Goal: Task Accomplishment & Management: Complete application form

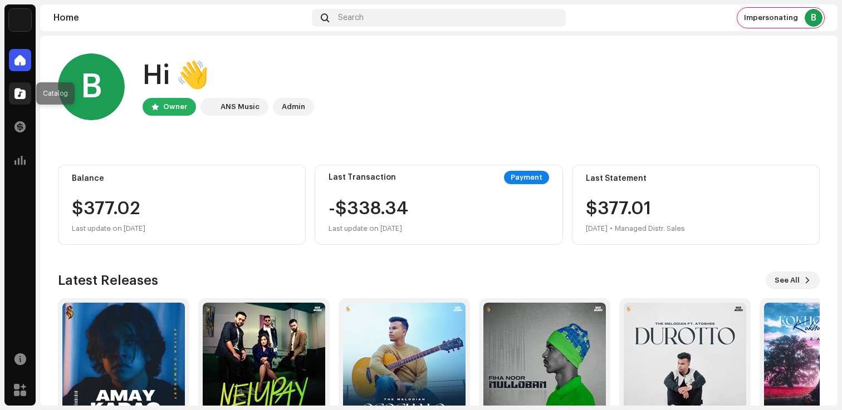
click at [26, 94] on div at bounding box center [20, 93] width 22 height 22
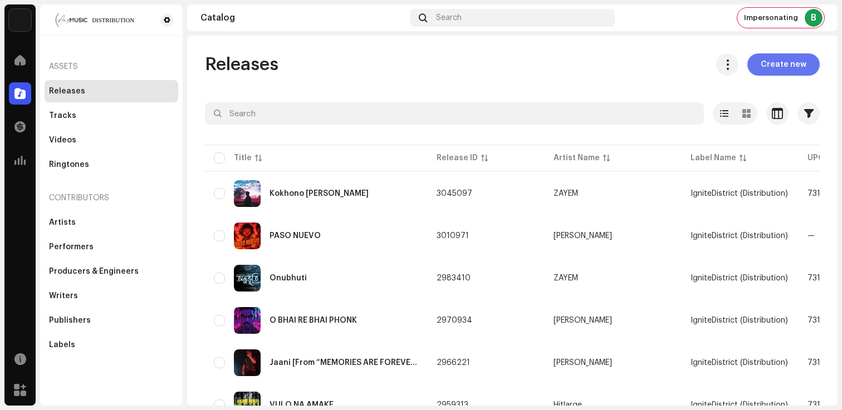
click at [781, 71] on span "Create new" at bounding box center [783, 64] width 46 height 22
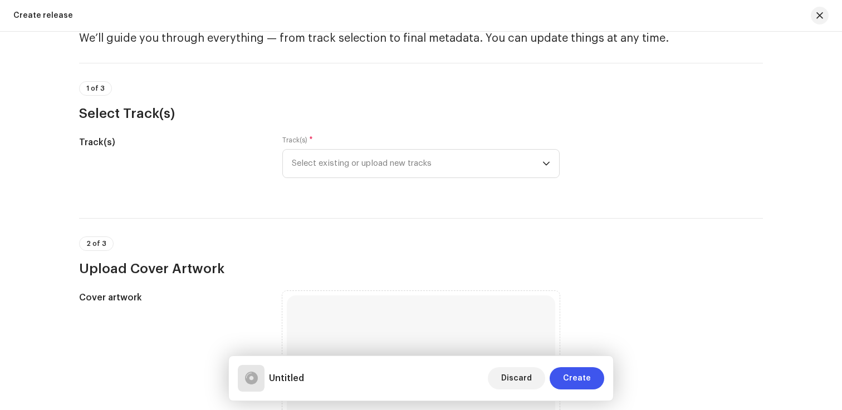
scroll to position [76, 0]
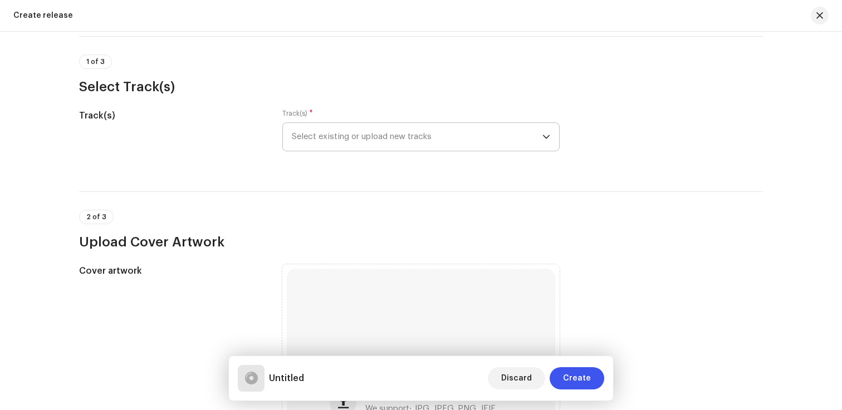
click at [453, 140] on span "Select existing or upload new tracks" at bounding box center [417, 137] width 250 height 28
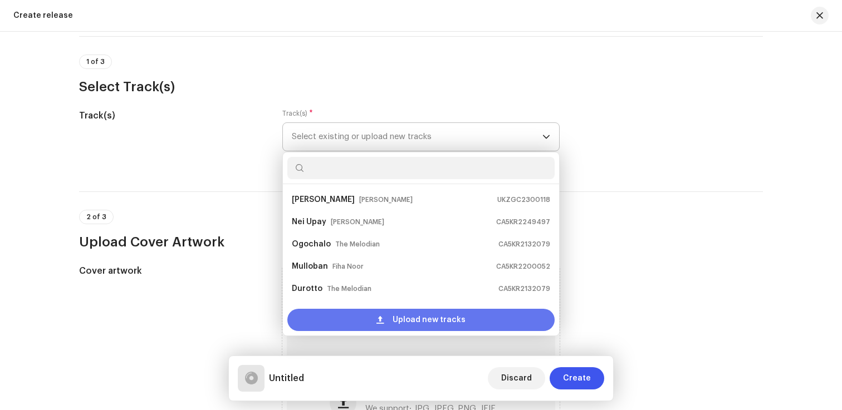
scroll to position [18, 0]
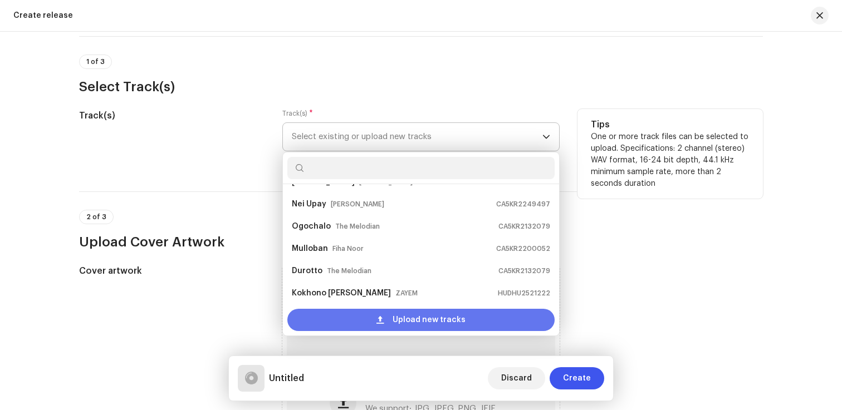
click at [343, 316] on div "Upload new tracks" at bounding box center [420, 320] width 267 height 22
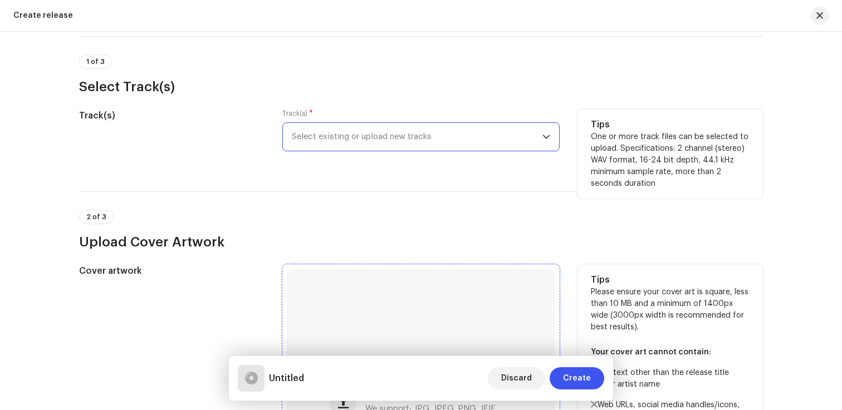
click at [483, 296] on div "Browse or drag and drop image file We support: JPG, JPEG, PNG, JFIF" at bounding box center [421, 403] width 268 height 268
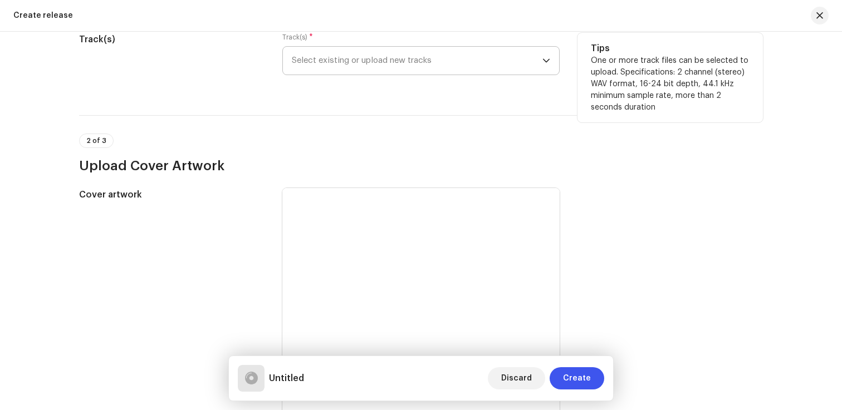
scroll to position [153, 0]
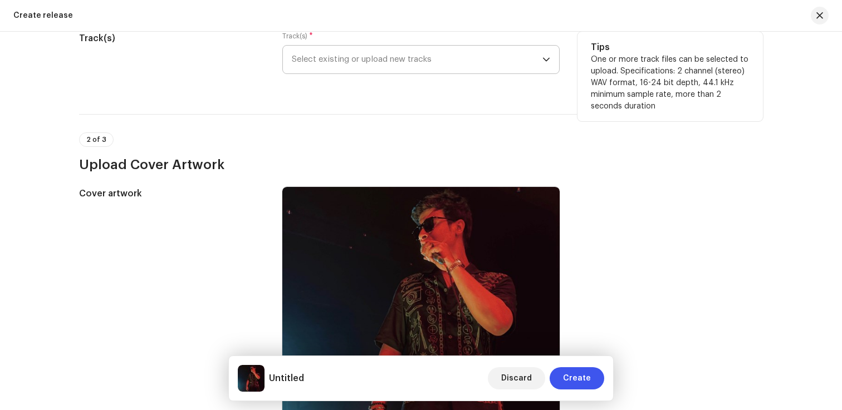
click at [431, 67] on span "Select existing or upload new tracks" at bounding box center [417, 60] width 250 height 28
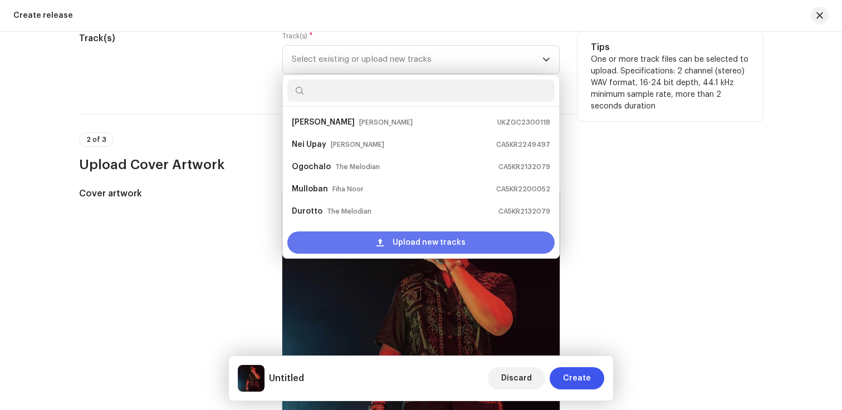
scroll to position [18, 0]
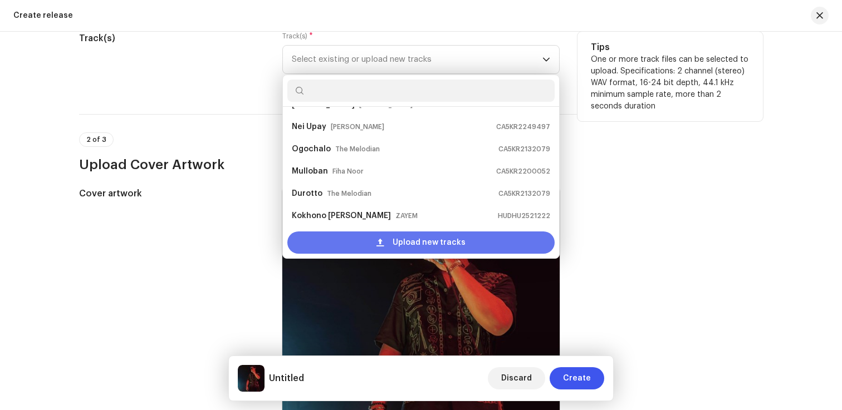
click at [376, 233] on div "Upload new tracks" at bounding box center [420, 243] width 267 height 22
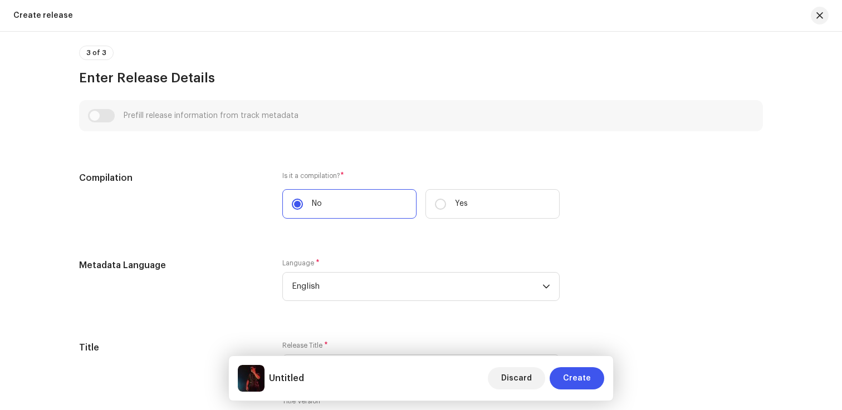
scroll to position [767, 0]
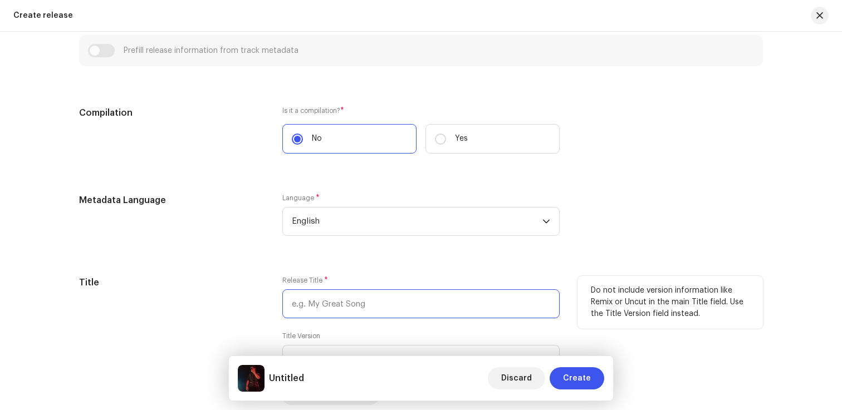
click at [348, 307] on input "text" at bounding box center [420, 303] width 277 height 29
paste input "Moyuri (From “MEMORIES ARE FOREVER”)"
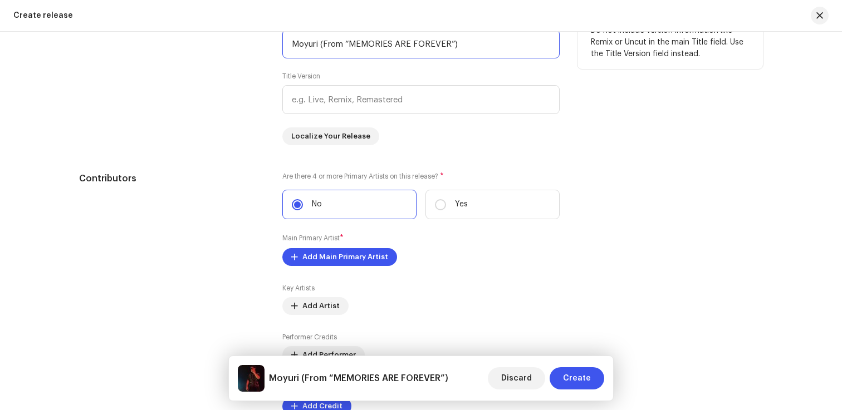
scroll to position [1091, 0]
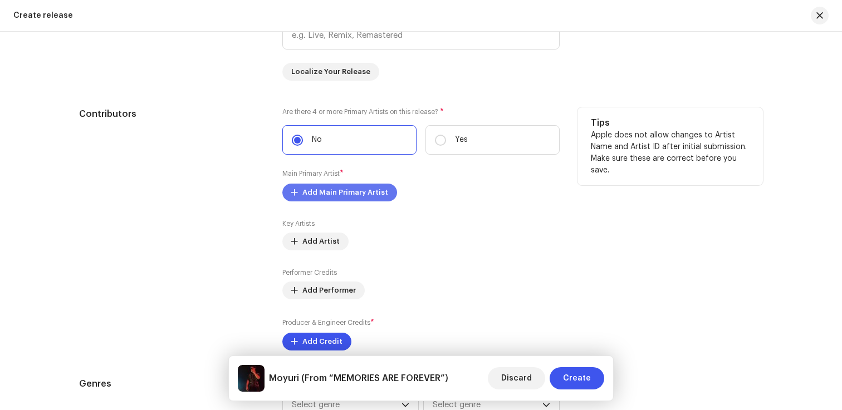
type input "Moyuri (From “MEMORIES ARE FOREVER”)"
click at [338, 196] on span "Add Main Primary Artist" at bounding box center [345, 192] width 86 height 22
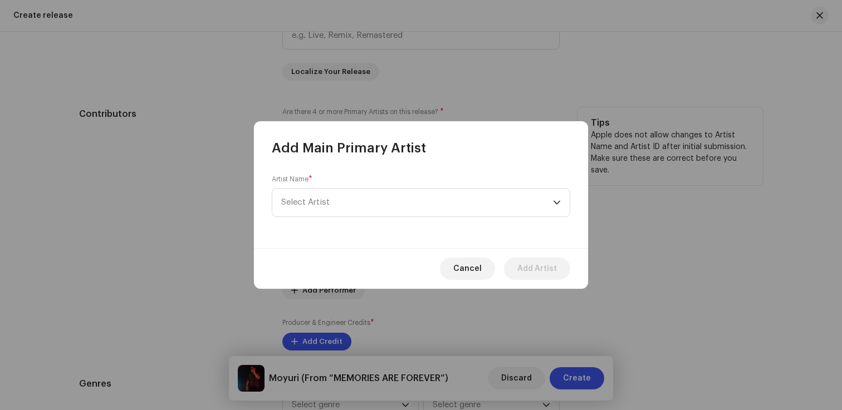
click at [338, 196] on span "Select Artist" at bounding box center [417, 203] width 272 height 28
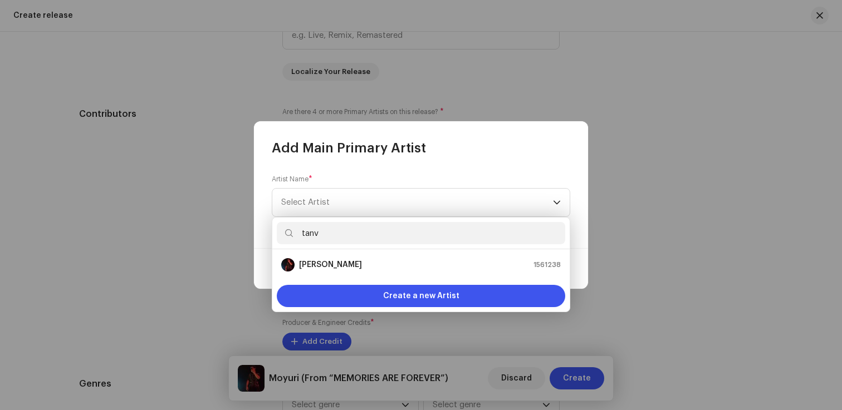
type input "tanv"
click at [347, 261] on strong "[PERSON_NAME]" at bounding box center [330, 264] width 63 height 11
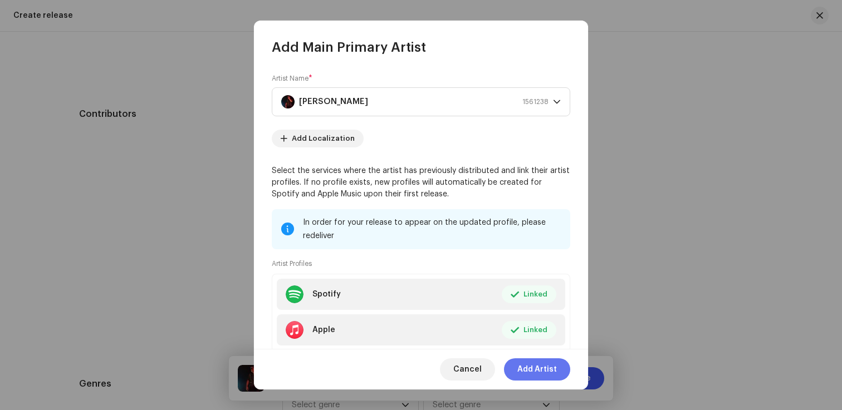
click at [550, 370] on span "Add Artist" at bounding box center [537, 369] width 40 height 22
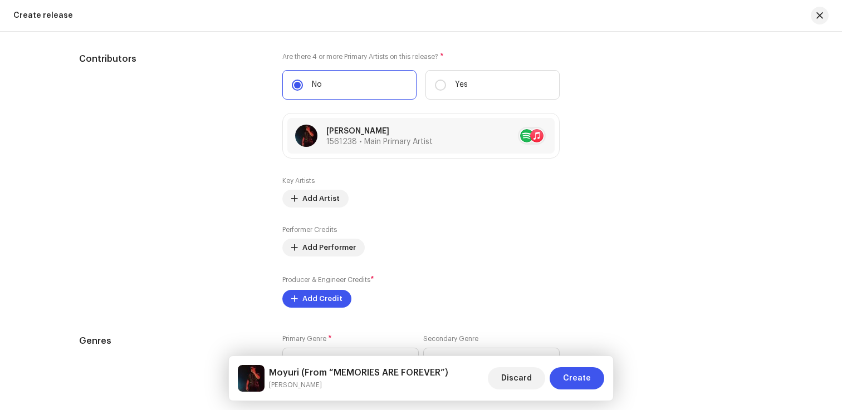
scroll to position [1163, 0]
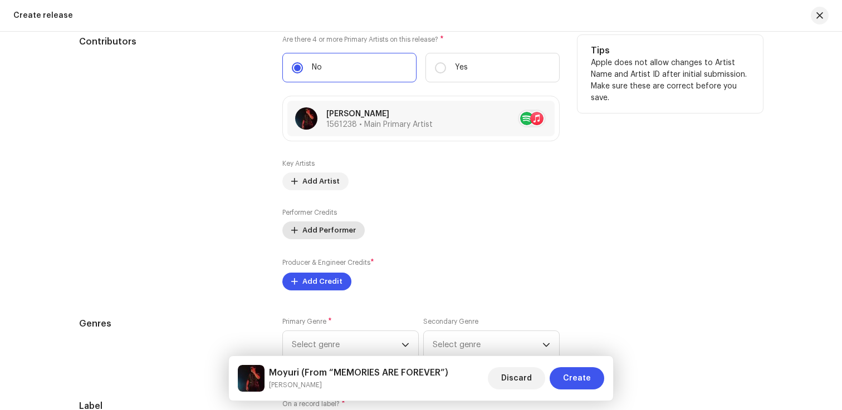
click at [311, 233] on span "Add Performer" at bounding box center [328, 230] width 53 height 22
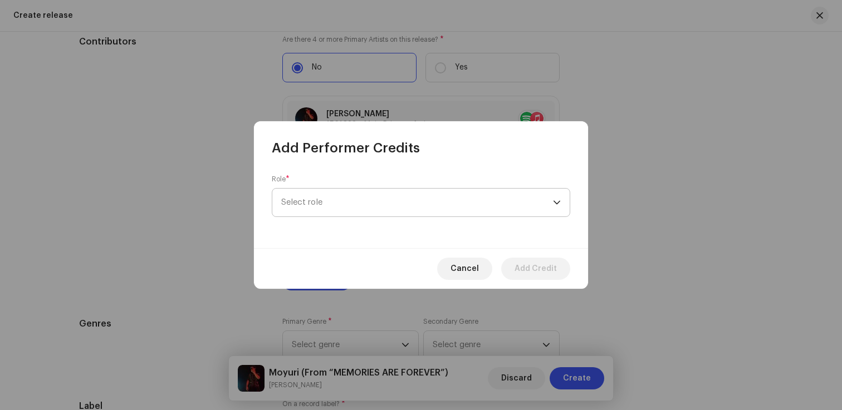
click at [321, 210] on span "Select role" at bounding box center [417, 203] width 272 height 28
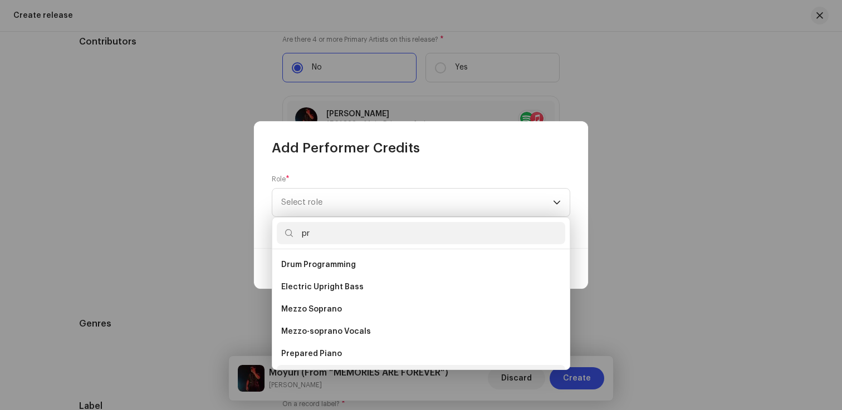
type input "p"
type input "s"
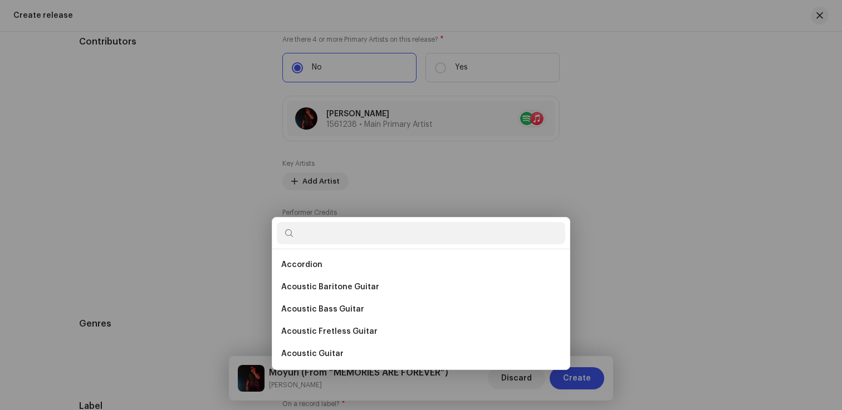
click at [219, 215] on div "Add Performer Credits Role * Select role Cancel Add Credit" at bounding box center [421, 205] width 842 height 410
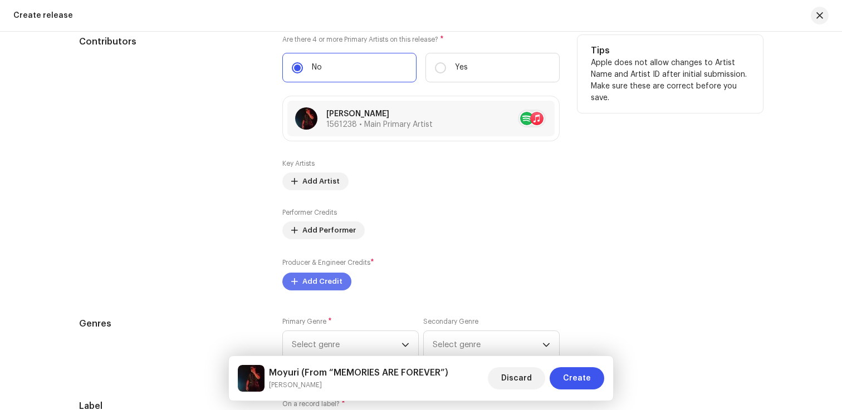
click at [306, 277] on span "Add Credit" at bounding box center [322, 282] width 40 height 22
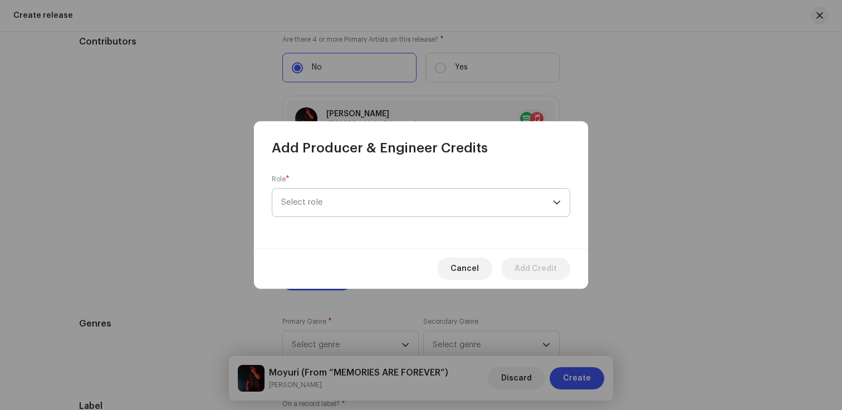
click at [342, 208] on span "Select role" at bounding box center [417, 203] width 272 height 28
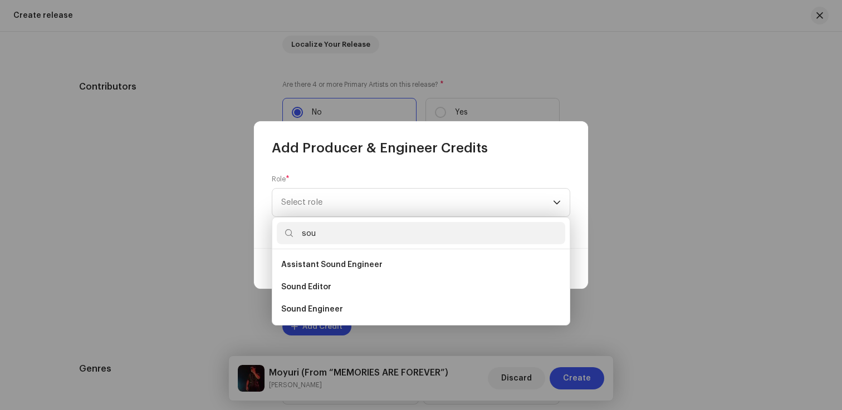
scroll to position [1208, 0]
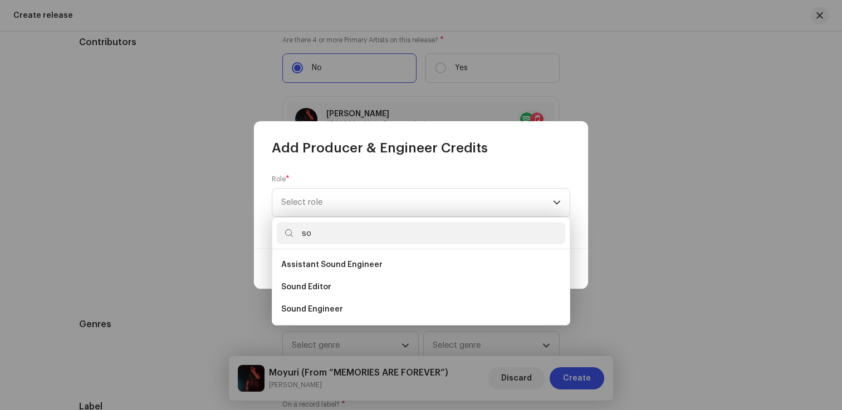
type input "s"
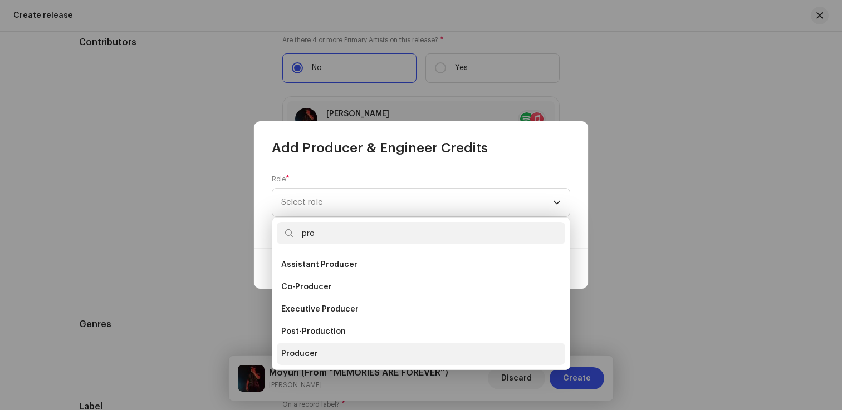
type input "pro"
click at [306, 360] on li "Producer" at bounding box center [421, 354] width 288 height 22
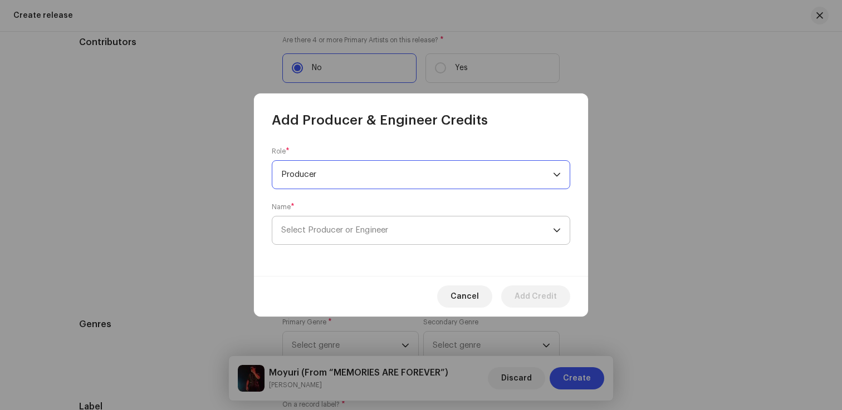
click at [353, 238] on span "Select Producer or Engineer" at bounding box center [417, 231] width 272 height 28
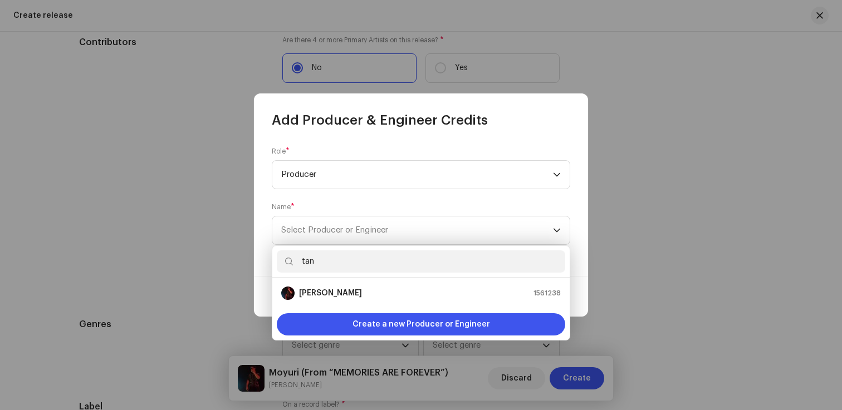
type input "tan"
click at [330, 279] on ul "[PERSON_NAME] 1561238" at bounding box center [420, 293] width 297 height 31
click at [330, 285] on li "[PERSON_NAME] 1561238" at bounding box center [421, 293] width 288 height 22
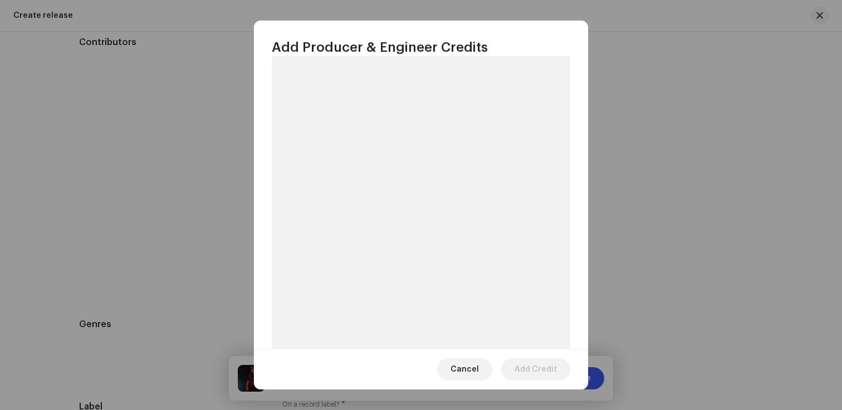
scroll to position [124, 0]
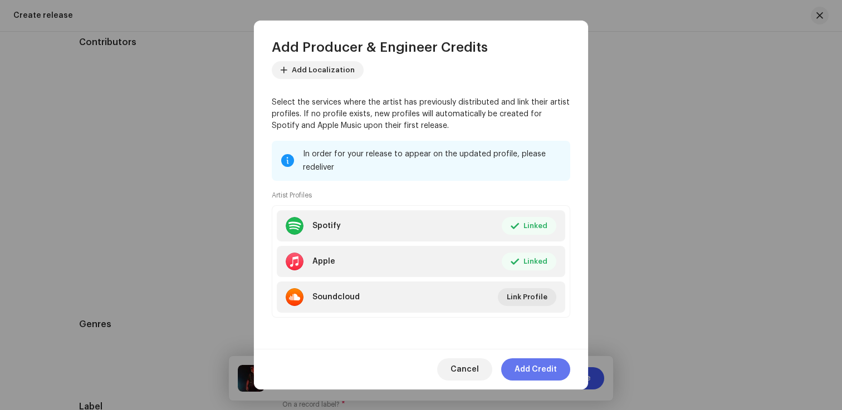
click at [544, 367] on span "Add Credit" at bounding box center [535, 369] width 42 height 22
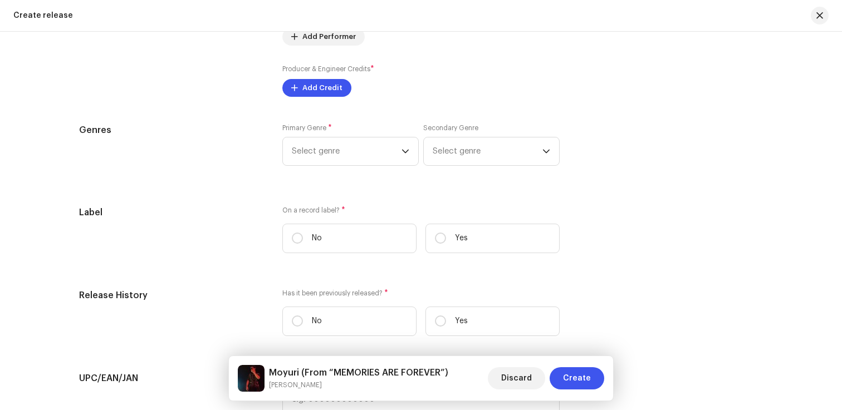
scroll to position [1404, 0]
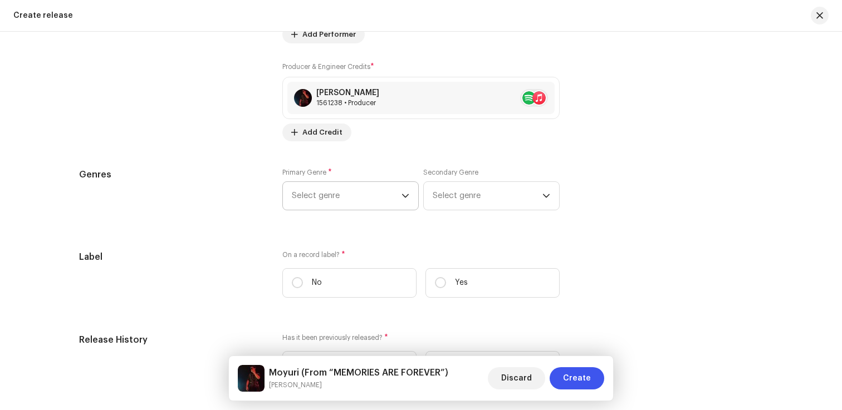
click at [372, 204] on span "Select genre" at bounding box center [347, 196] width 110 height 28
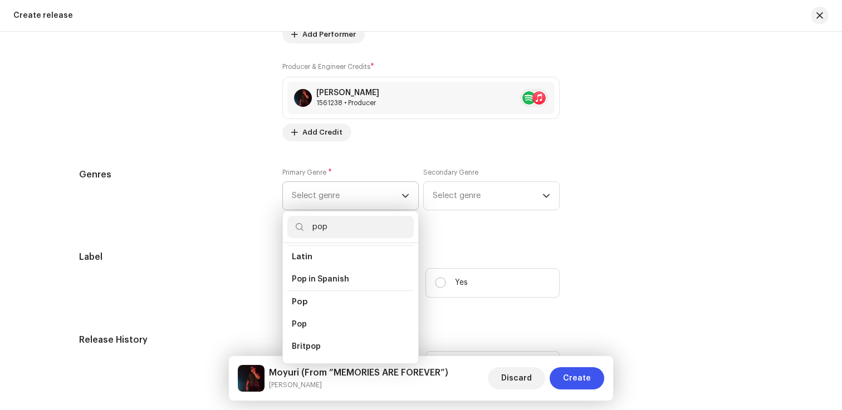
scroll to position [372, 0]
type input "pop"
click at [314, 314] on li "Pop" at bounding box center [350, 323] width 126 height 22
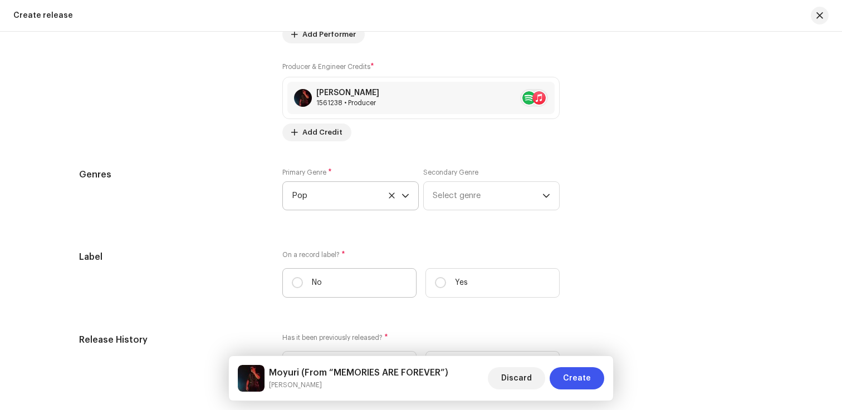
click at [332, 286] on label "No" at bounding box center [349, 283] width 134 height 30
click at [303, 286] on input "No" at bounding box center [297, 282] width 11 height 11
radio input "true"
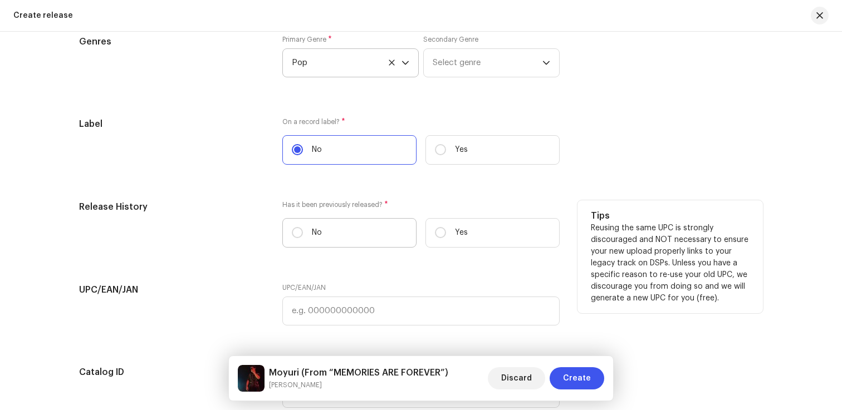
scroll to position [1560, 0]
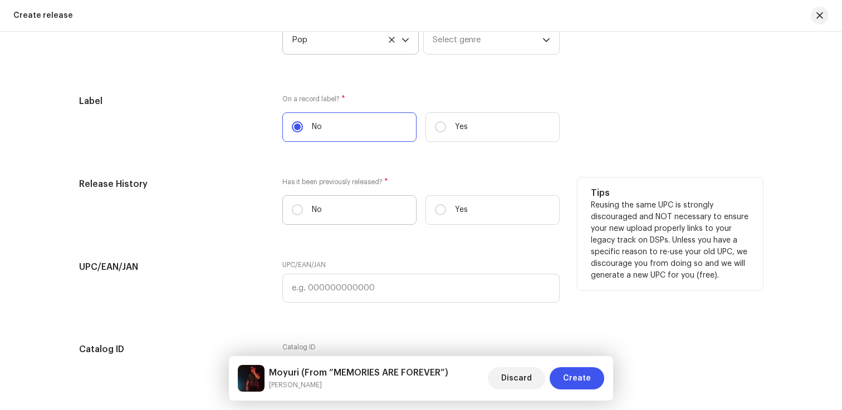
click at [349, 212] on label "No" at bounding box center [349, 210] width 134 height 30
click at [303, 212] on input "No" at bounding box center [297, 209] width 11 height 11
radio input "true"
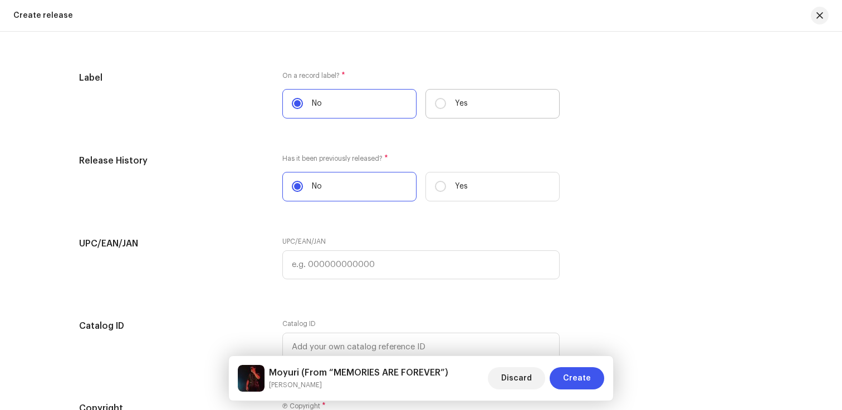
click at [455, 110] on p "Yes" at bounding box center [461, 104] width 13 height 12
click at [446, 109] on input "Yes" at bounding box center [440, 103] width 11 height 11
radio input "true"
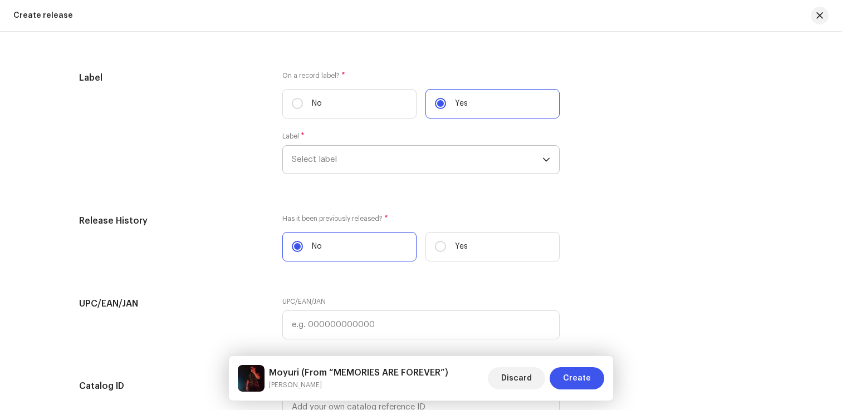
click at [379, 163] on span "Select label" at bounding box center [417, 160] width 250 height 28
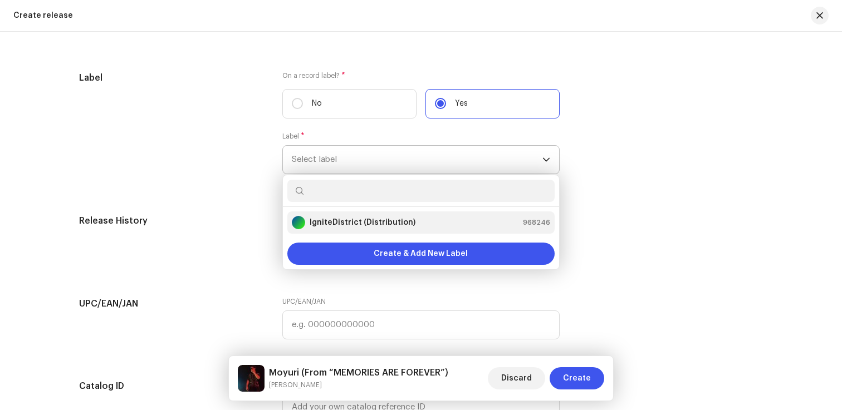
click at [360, 219] on strong "IgniteDistrict (Distribution)" at bounding box center [363, 222] width 106 height 11
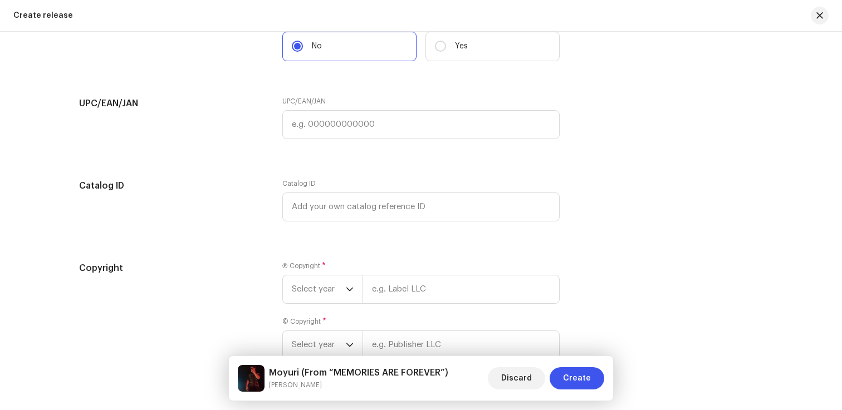
scroll to position [1857, 0]
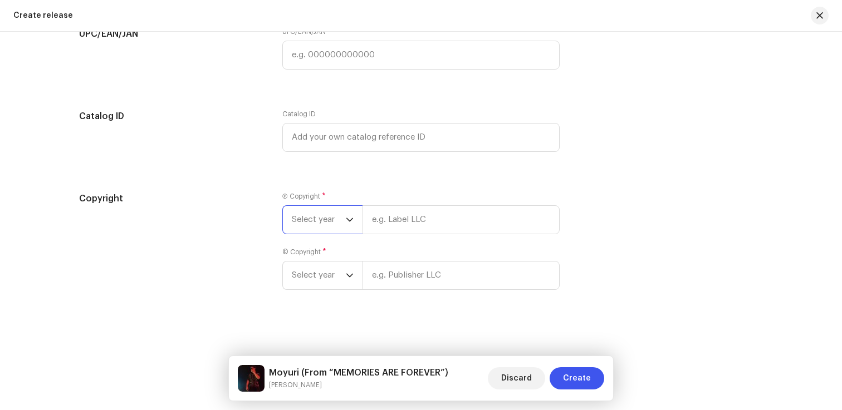
click at [341, 217] on span "Select year" at bounding box center [319, 220] width 54 height 28
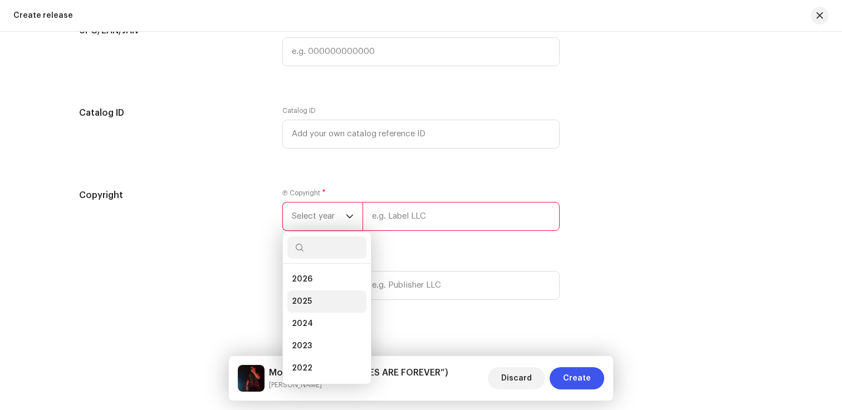
click at [297, 301] on span "2025" at bounding box center [302, 301] width 20 height 11
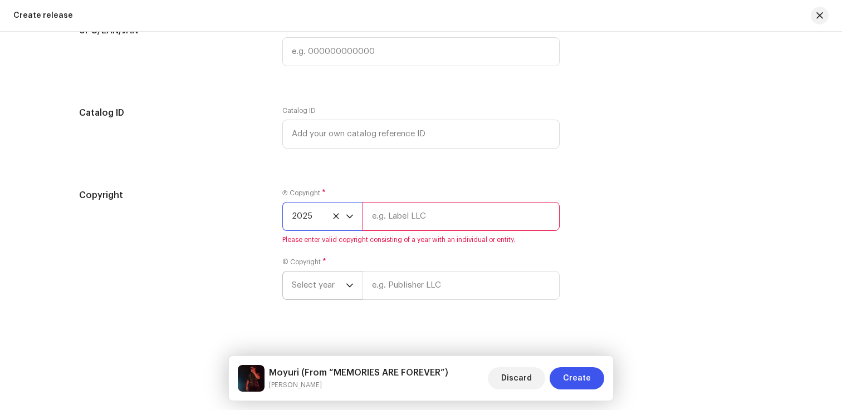
click at [318, 293] on span "Select year" at bounding box center [319, 286] width 54 height 28
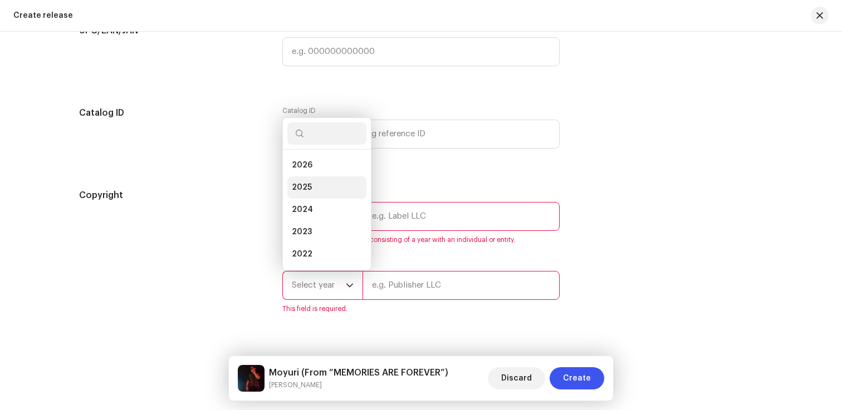
click at [329, 183] on li "2025" at bounding box center [326, 187] width 79 height 22
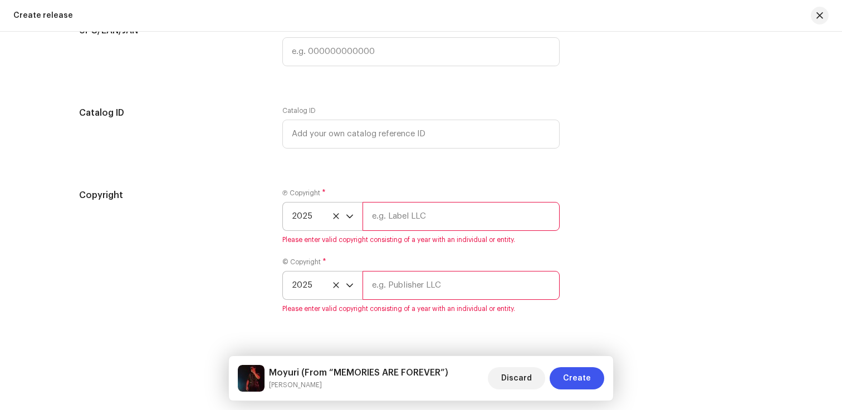
click at [397, 226] on input "text" at bounding box center [460, 216] width 197 height 29
paste input "TE Records, under IgniteDistrict (Distribution)."
type input "TE Records, under IgniteDistrict (Distribution)."
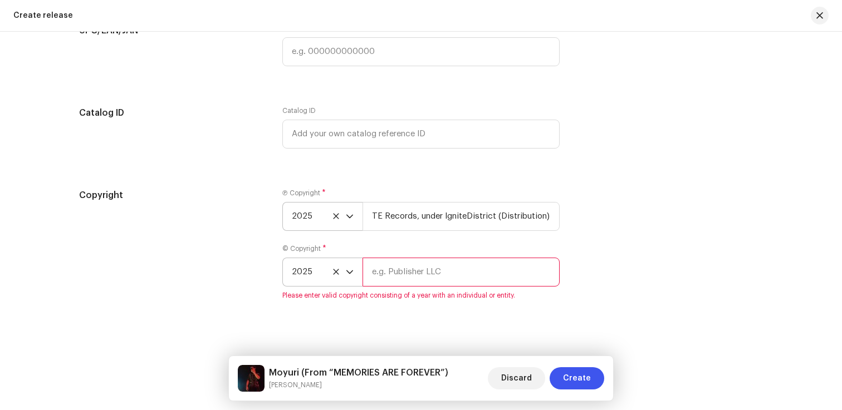
click at [376, 294] on div "© Copyright * 2025 Please enter valid copyright consisting of a year with an in…" at bounding box center [420, 272] width 277 height 56
paste input "TE Records, under IgniteDistrict (Distribution)."
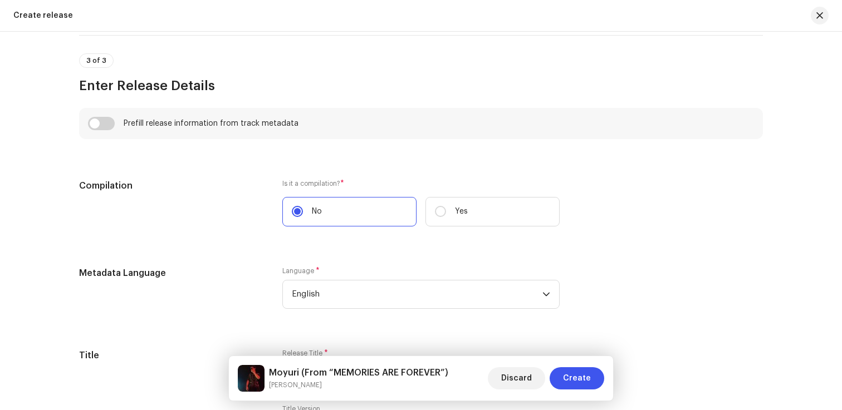
scroll to position [752, 0]
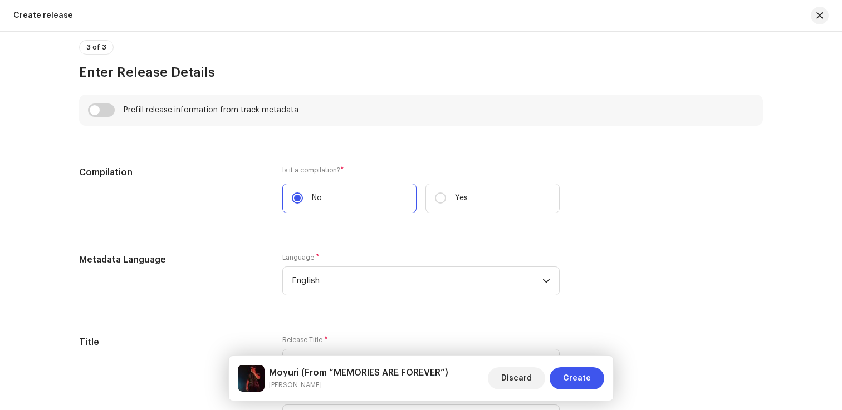
type input "TE Records, under IgniteDistrict (Distribution)."
click at [331, 214] on div "Is it a compilation? * No Yes" at bounding box center [420, 196] width 277 height 61
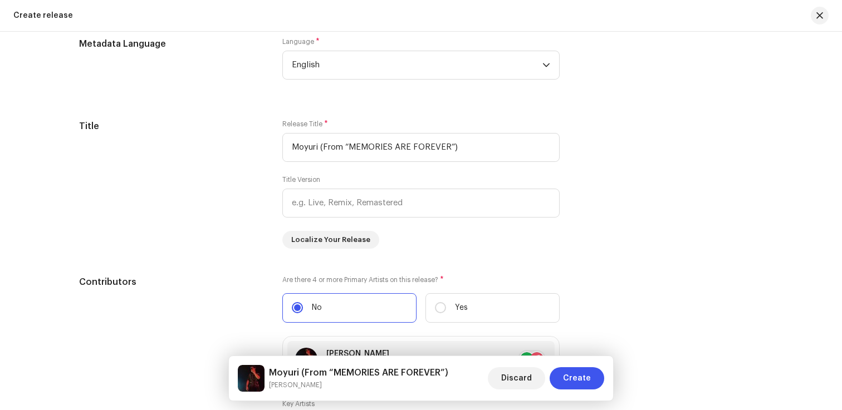
scroll to position [969, 0]
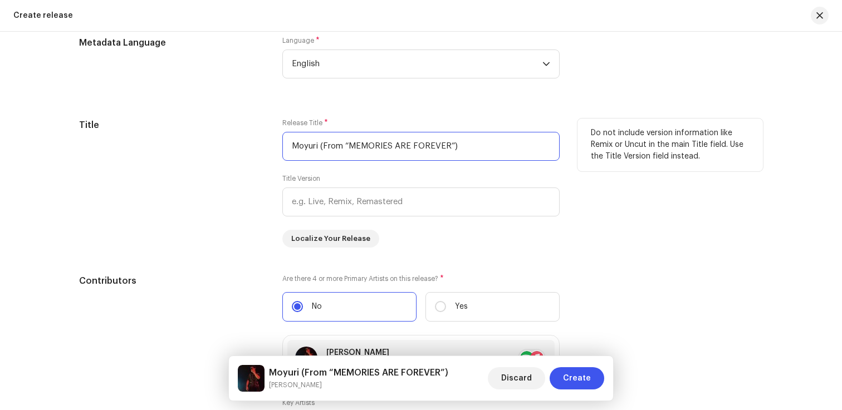
click at [365, 148] on input "Moyuri (From “MEMORIES ARE FOREVER”)" at bounding box center [420, 146] width 277 height 29
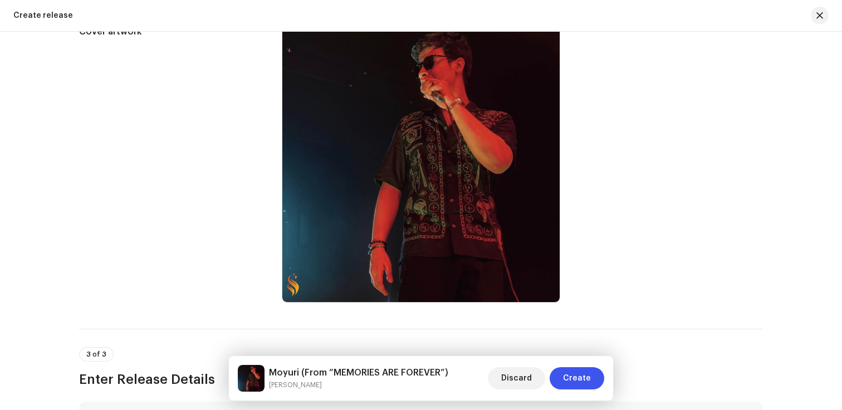
scroll to position [32, 0]
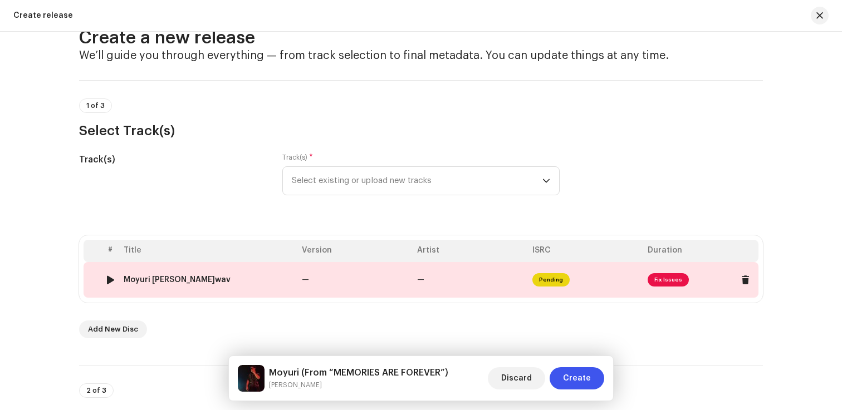
click at [175, 270] on td "Moyuri [PERSON_NAME]wav" at bounding box center [208, 280] width 178 height 36
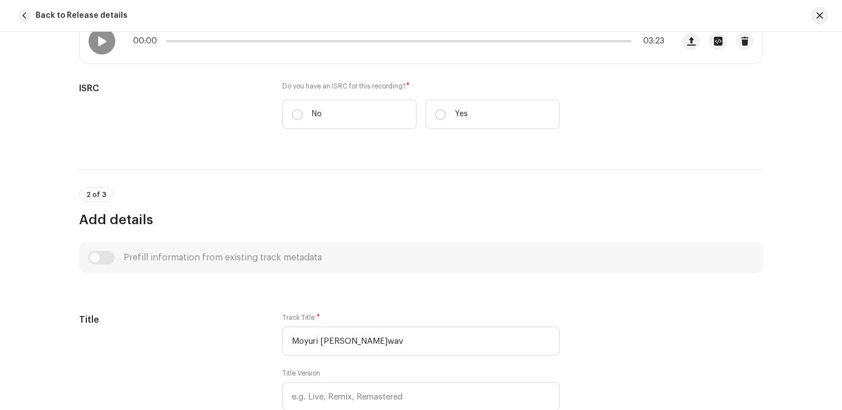
scroll to position [190, 0]
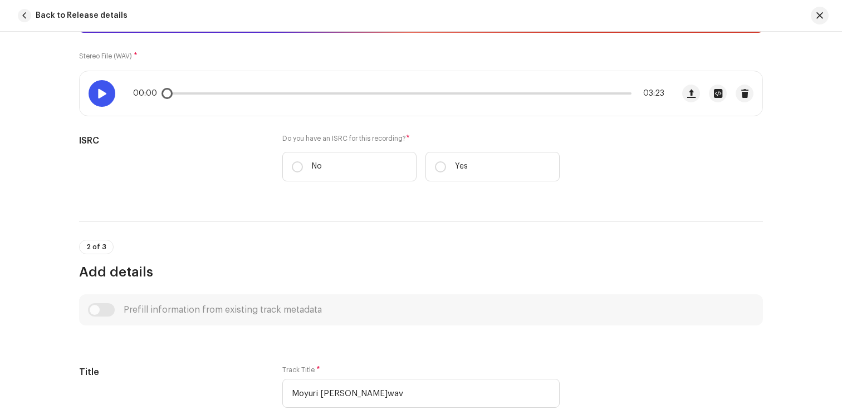
click at [102, 95] on span at bounding box center [101, 93] width 9 height 9
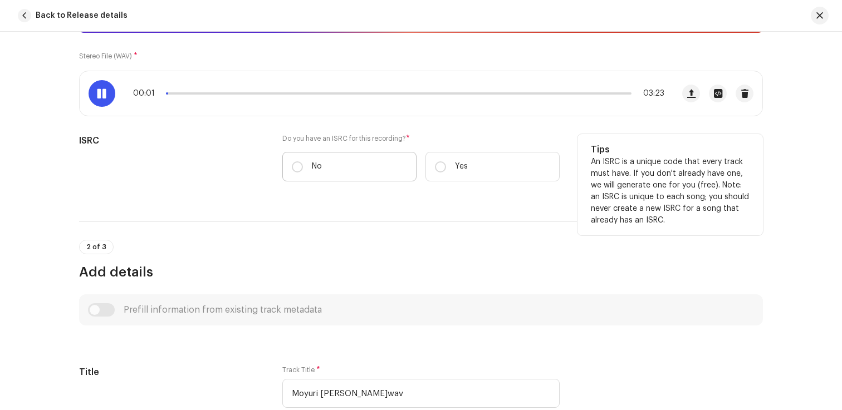
click at [302, 165] on label "No" at bounding box center [349, 167] width 134 height 30
click at [302, 165] on input "No" at bounding box center [297, 166] width 11 height 11
radio input "true"
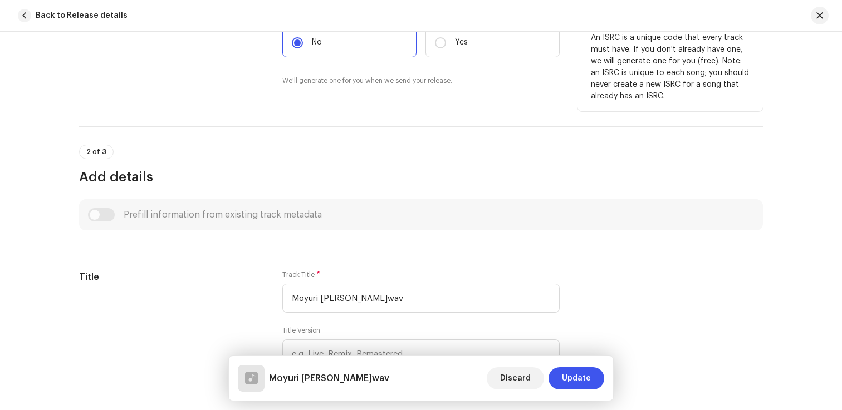
scroll to position [353, 0]
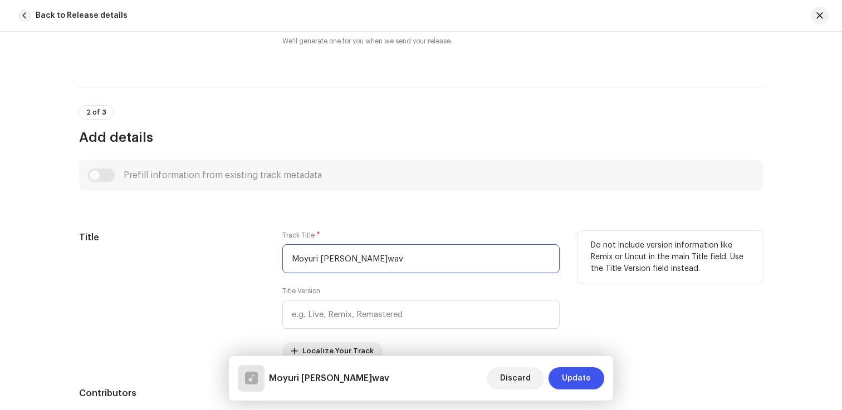
click at [335, 264] on input "Moyuri [PERSON_NAME]wav" at bounding box center [420, 258] width 277 height 29
paste input "(From “MEMORIES ARE FOREVER”)"
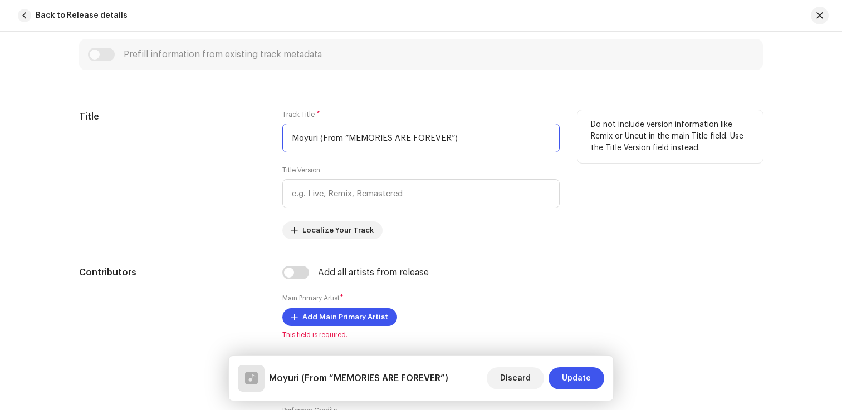
scroll to position [483, 0]
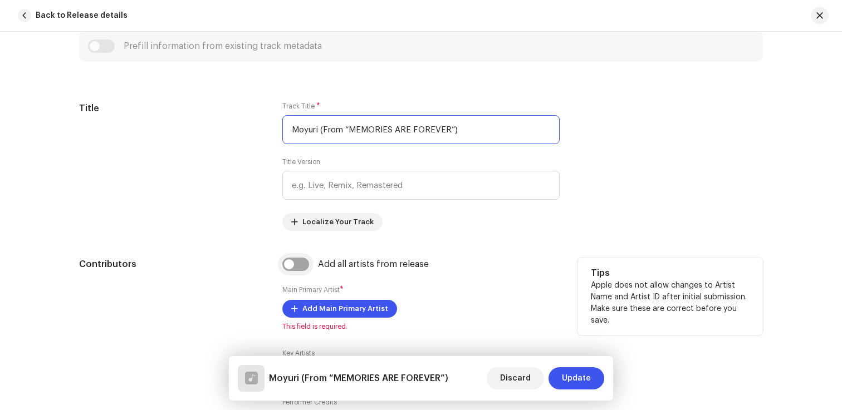
type input "Moyuri (From “MEMORIES ARE FOREVER”)"
click at [291, 266] on input "checkbox" at bounding box center [295, 264] width 27 height 13
checkbox input "true"
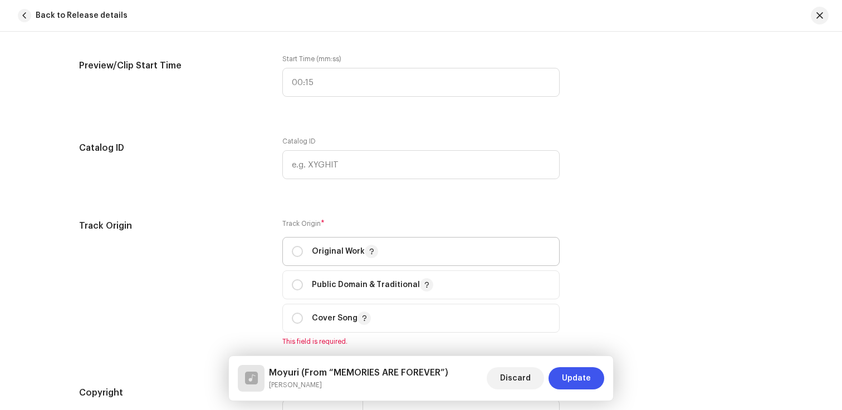
click at [331, 251] on p "Original Work" at bounding box center [345, 251] width 66 height 13
radio input "true"
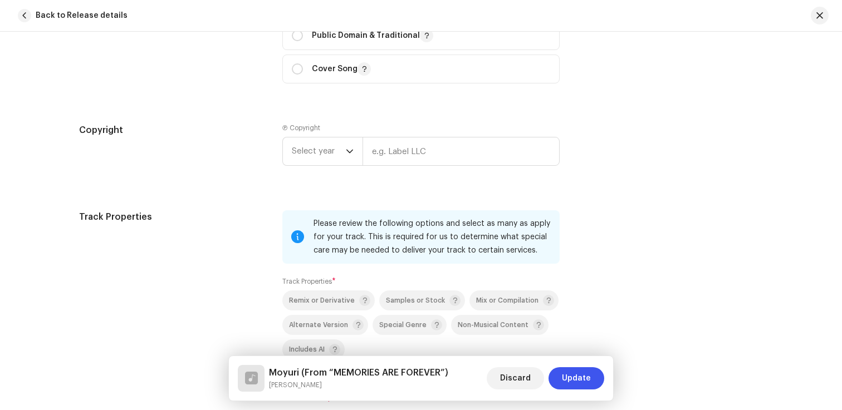
scroll to position [1504, 0]
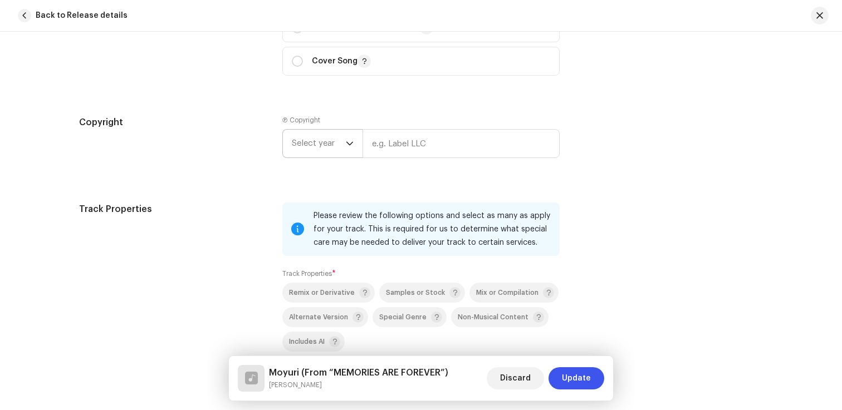
click at [323, 137] on span "Select year" at bounding box center [319, 144] width 54 height 28
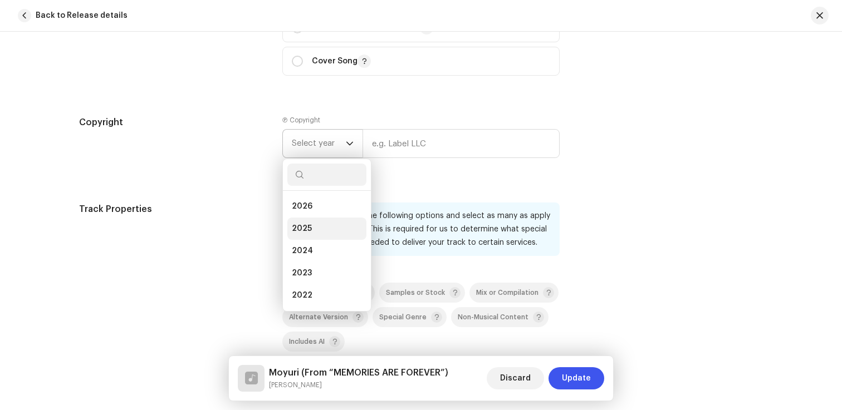
click at [306, 231] on span "2025" at bounding box center [302, 228] width 20 height 11
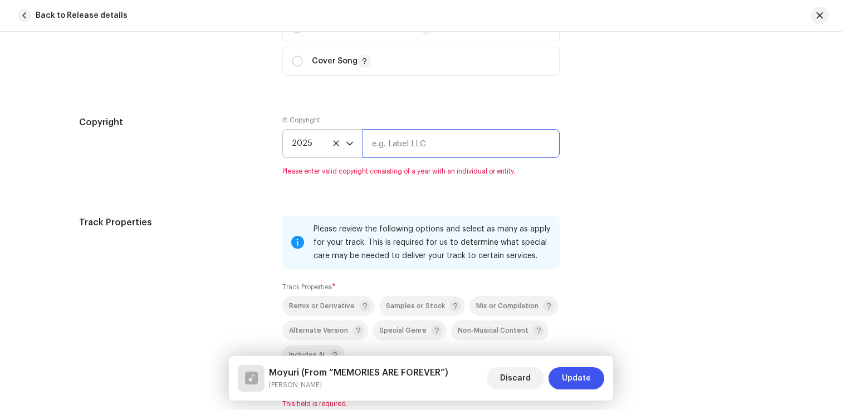
click at [380, 158] on input "text" at bounding box center [460, 143] width 197 height 29
paste input "Moyuri (From “MEMORIES ARE FOREVER”)"
type input "Moyuri (From “MEMORIES ARE FOREVER”)"
click at [385, 153] on input "Moyuri (From “MEMORIES ARE FOREVER”)" at bounding box center [460, 143] width 197 height 29
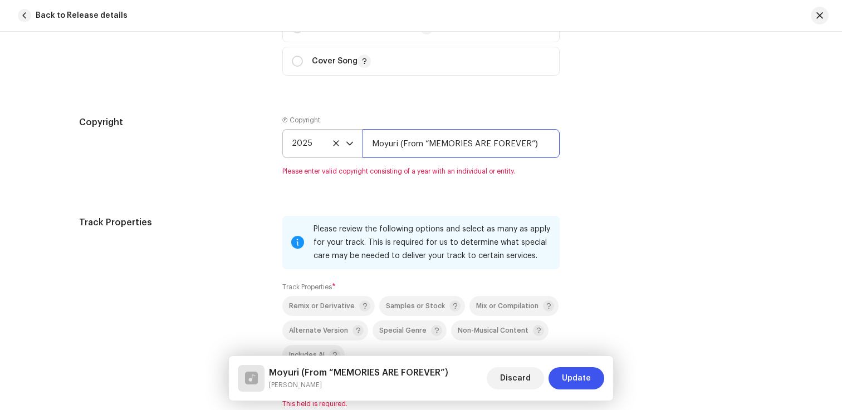
click at [385, 153] on input "Moyuri (From “MEMORIES ARE FOREVER”)" at bounding box center [460, 143] width 197 height 29
type input "i"
click at [466, 149] on input "i" at bounding box center [460, 143] width 197 height 29
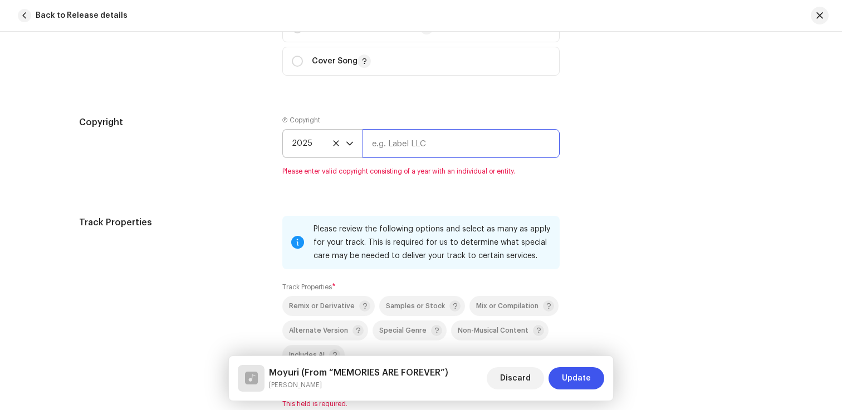
paste input "TE Records, under IgniteDistrict (Distribution)."
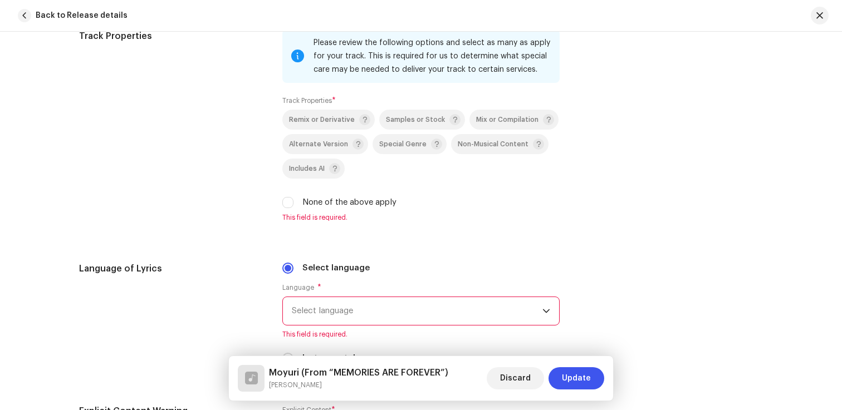
scroll to position [1697, 0]
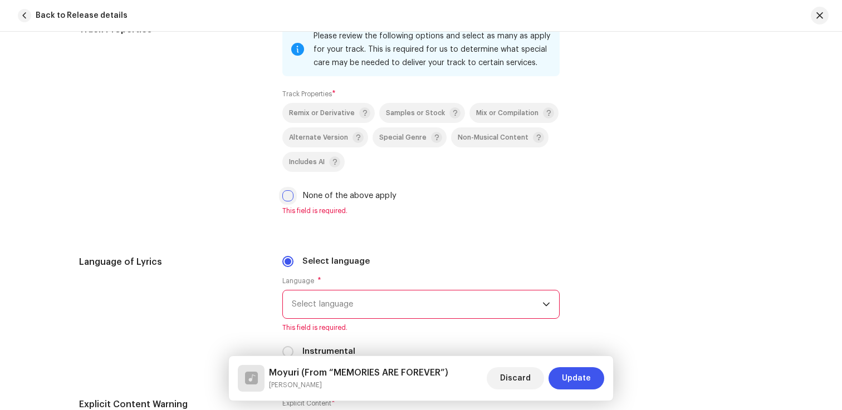
type input "TE Records, under IgniteDistrict (Distribution)."
click at [288, 197] on input "None of the above apply" at bounding box center [287, 195] width 11 height 11
checkbox input "true"
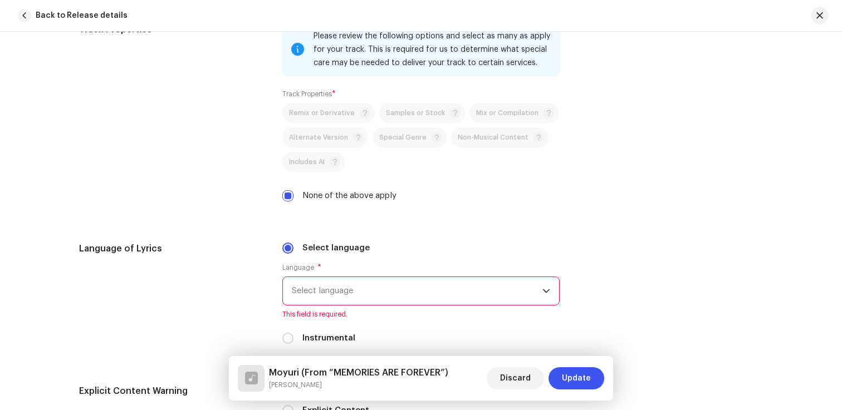
click at [330, 303] on span "Select language" at bounding box center [417, 291] width 250 height 28
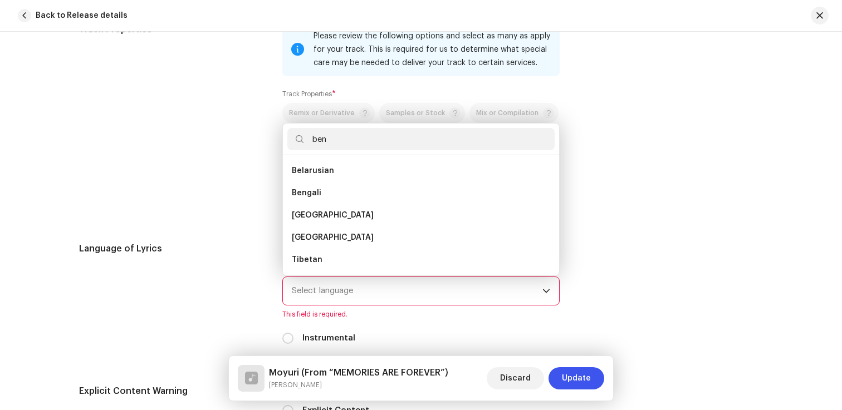
scroll to position [0, 0]
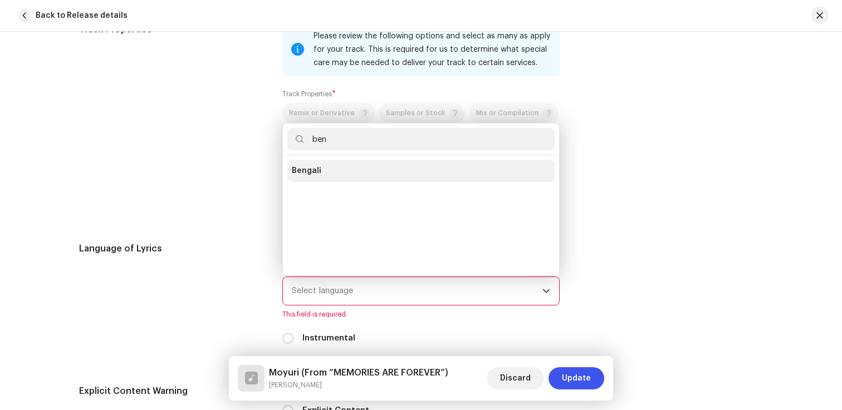
type input "ben"
click at [340, 173] on li "Bengali" at bounding box center [420, 171] width 267 height 22
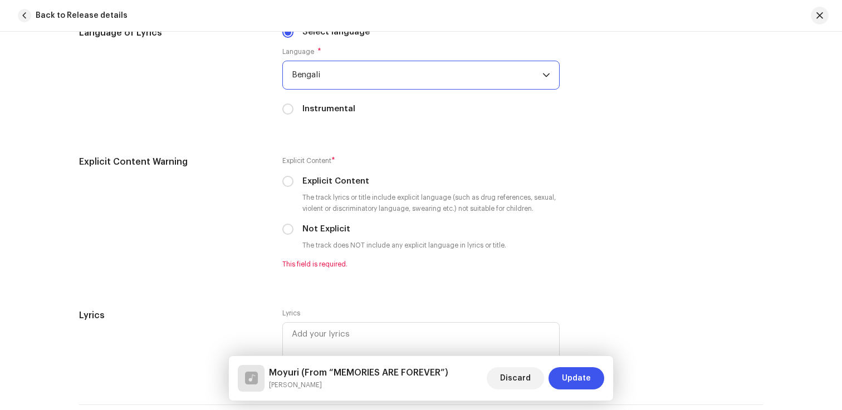
scroll to position [1911, 0]
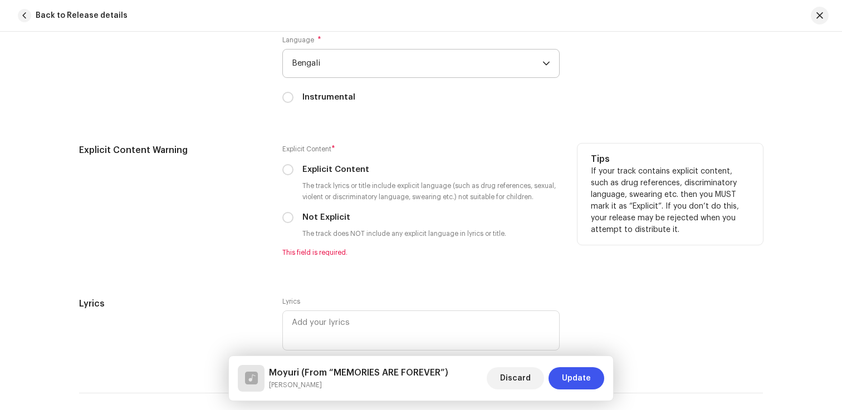
click at [308, 220] on label "Not Explicit" at bounding box center [326, 218] width 48 height 12
click at [293, 220] on input "Not Explicit" at bounding box center [287, 217] width 11 height 11
radio input "true"
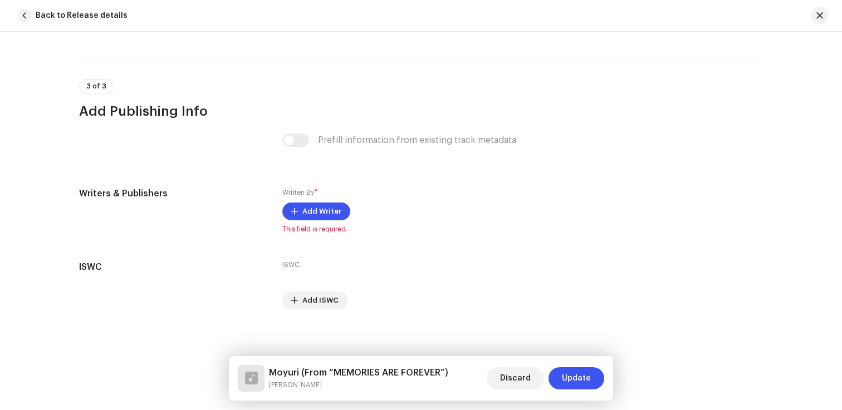
scroll to position [2239, 0]
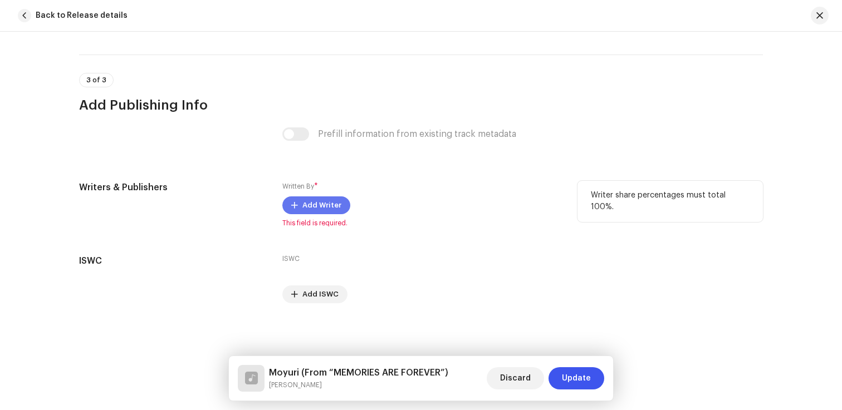
click at [318, 206] on span "Add Writer" at bounding box center [321, 205] width 39 height 22
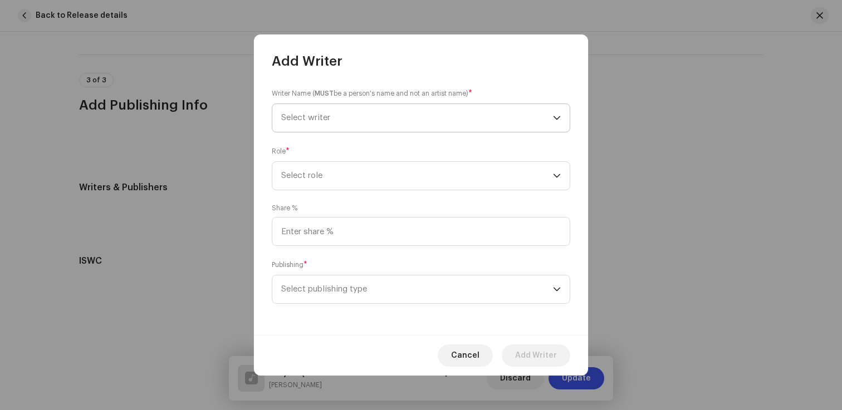
click at [363, 109] on span "Select writer" at bounding box center [417, 118] width 272 height 28
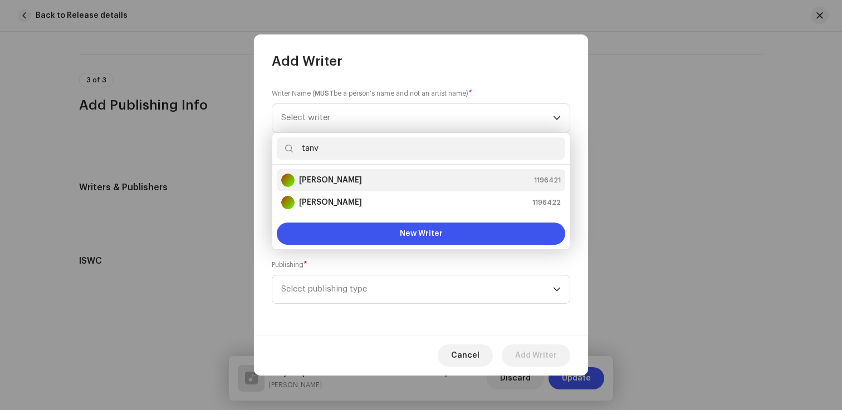
type input "tanv"
click at [341, 181] on strong "[PERSON_NAME]" at bounding box center [330, 180] width 63 height 11
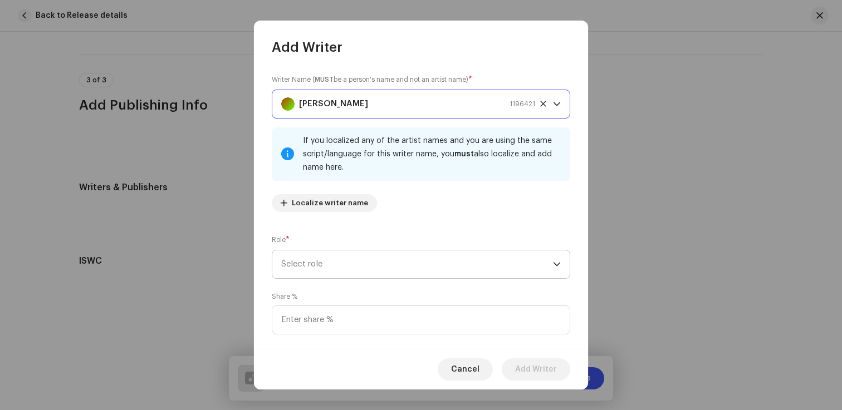
click at [323, 271] on span "Select role" at bounding box center [417, 264] width 272 height 28
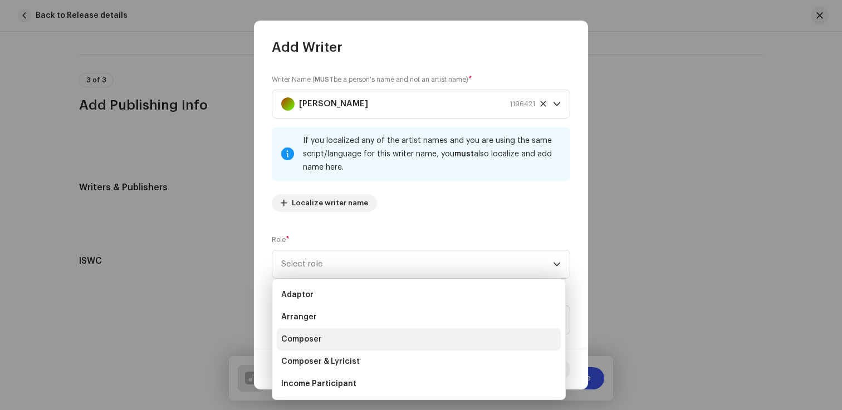
click at [316, 336] on span "Composer" at bounding box center [301, 339] width 41 height 11
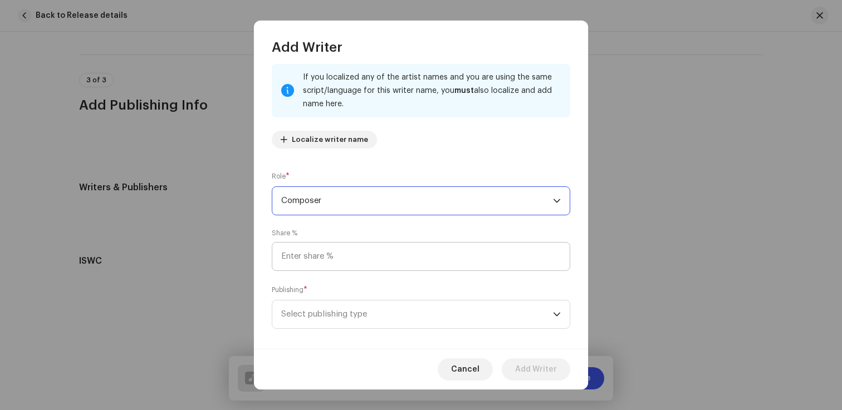
scroll to position [75, 0]
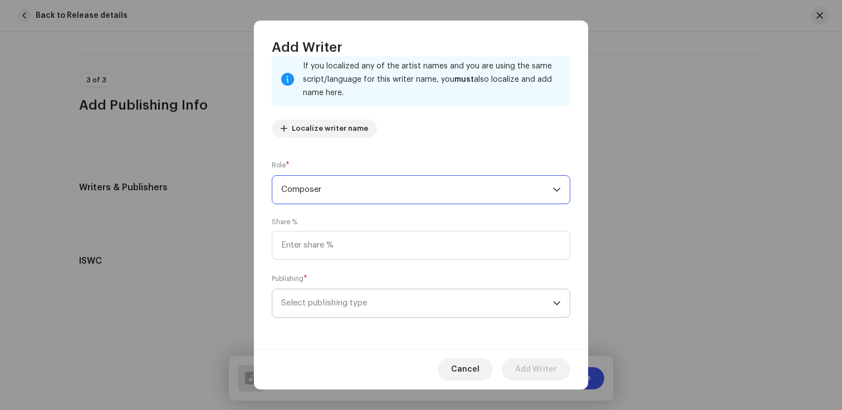
click at [395, 313] on span "Select publishing type" at bounding box center [417, 303] width 272 height 28
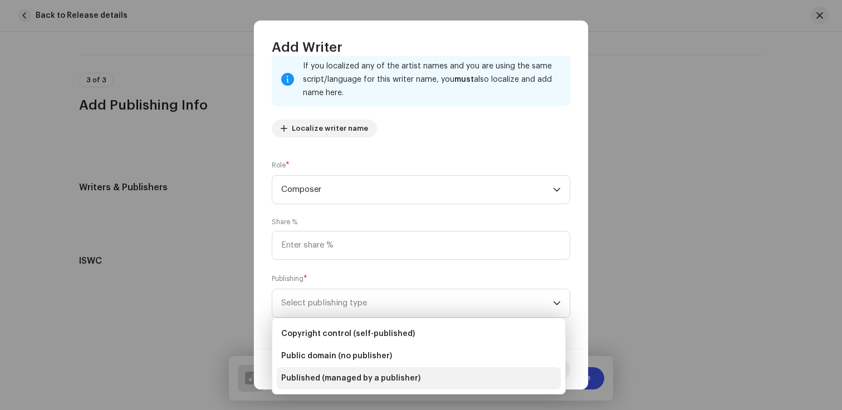
click at [368, 375] on span "Published (managed by a publisher)" at bounding box center [350, 378] width 139 height 11
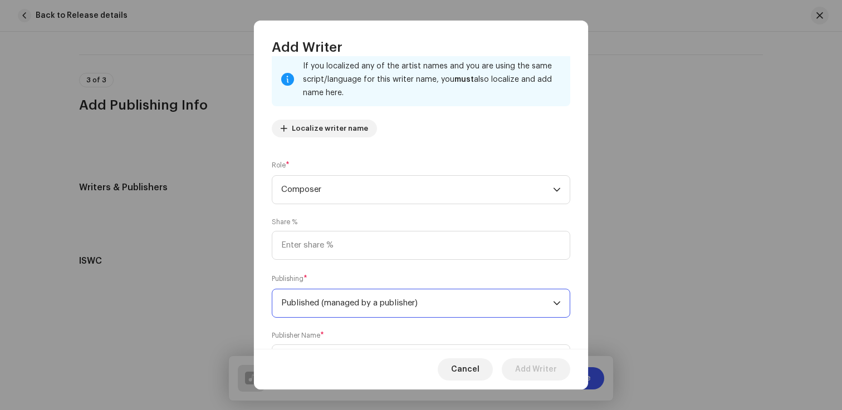
scroll to position [130, 0]
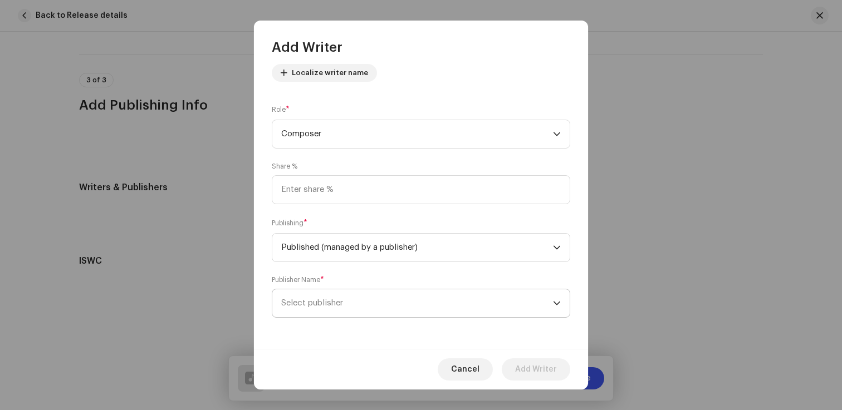
click at [348, 307] on span "Select publisher" at bounding box center [417, 303] width 272 height 28
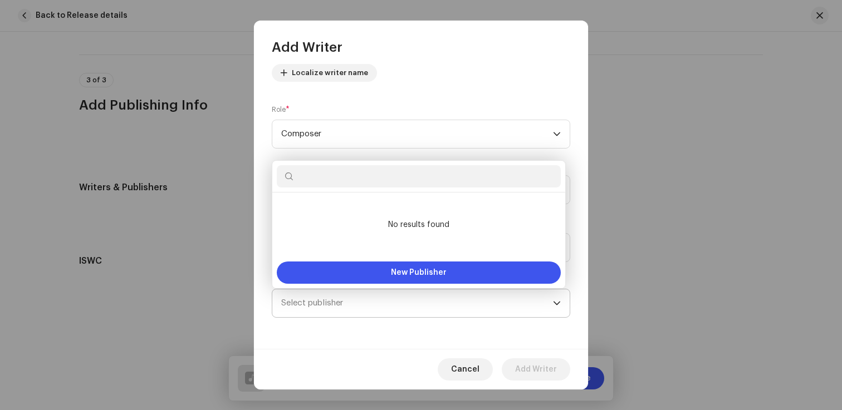
type input "TE Records, under IgniteDistrict (Distribution)."
drag, startPoint x: 376, startPoint y: 173, endPoint x: 251, endPoint y: 176, distance: 124.7
click at [251, 176] on body "IgniteDistrict Home Catalog Transactions Analytics Resources Marketplace Assets…" at bounding box center [421, 205] width 842 height 410
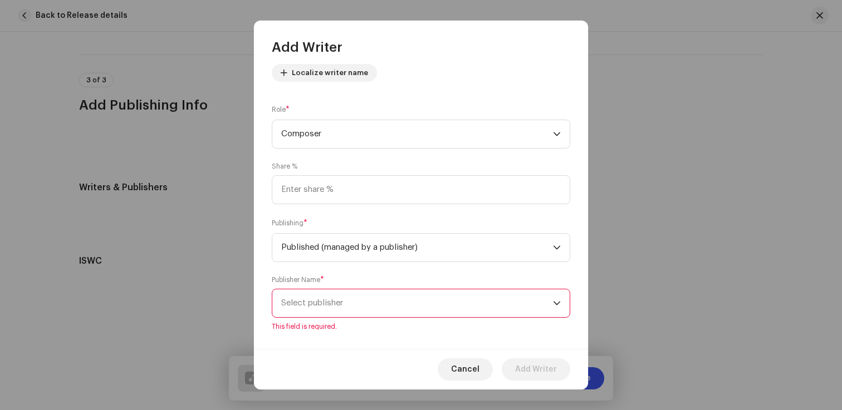
click at [320, 313] on span "Select publisher" at bounding box center [417, 303] width 272 height 28
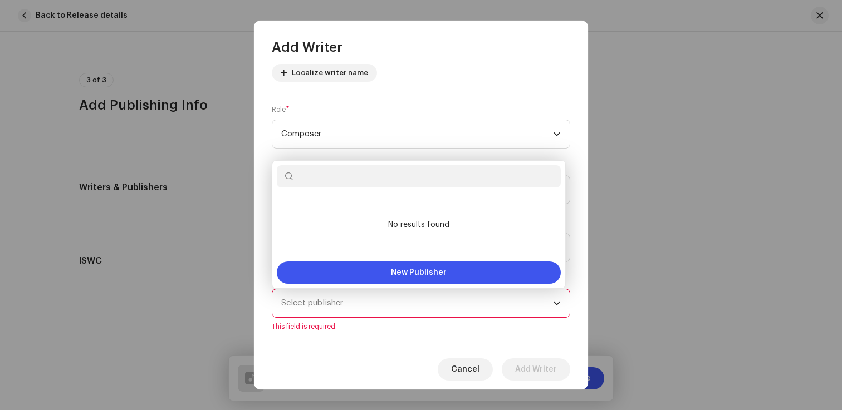
paste input "IgniteDistrict Publishing"
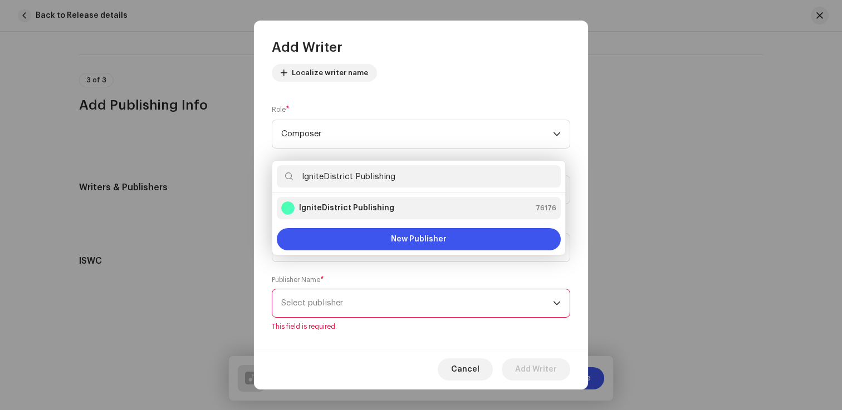
type input "IgniteDistrict Publishing"
click at [380, 215] on li "IgniteDistrict Publishing 76176" at bounding box center [419, 208] width 284 height 22
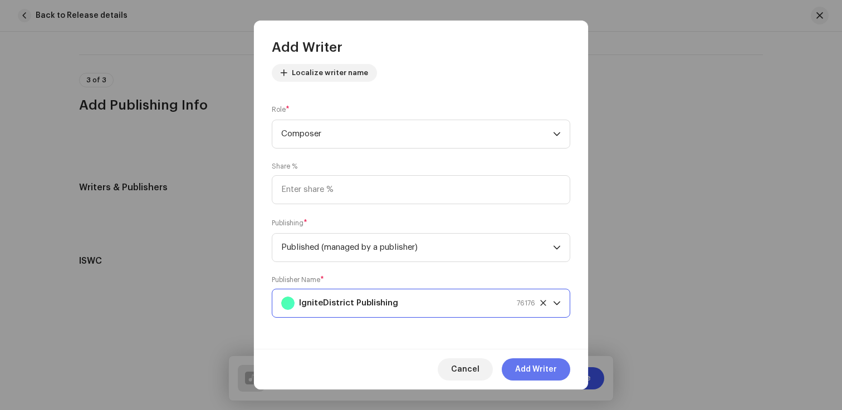
click at [541, 372] on span "Add Writer" at bounding box center [536, 369] width 42 height 22
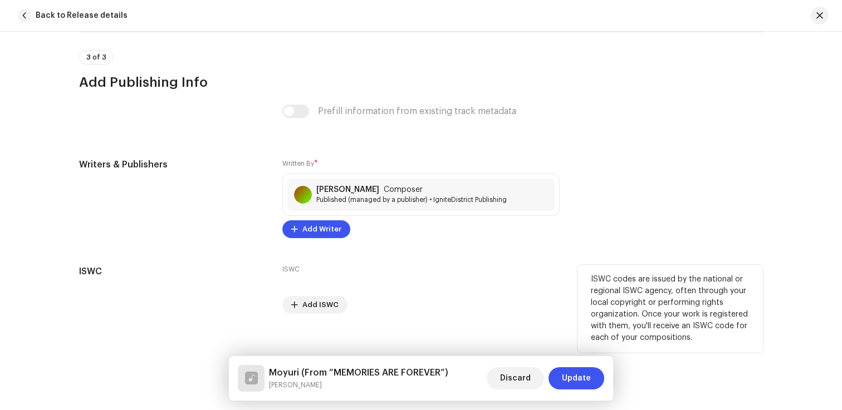
scroll to position [2272, 0]
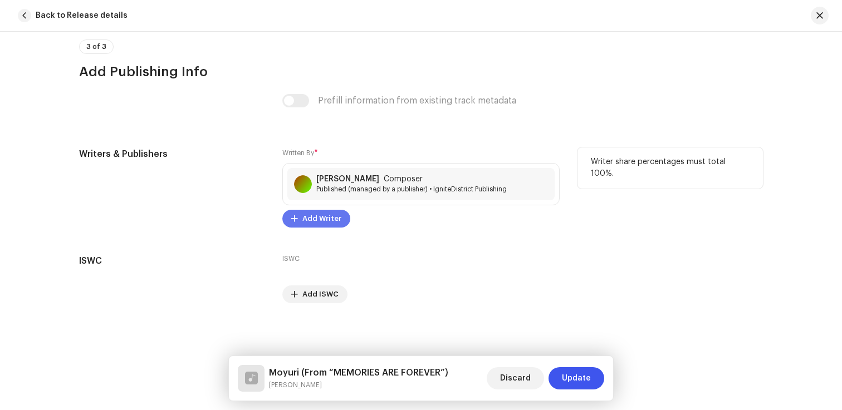
click at [326, 218] on span "Add Writer" at bounding box center [321, 219] width 39 height 22
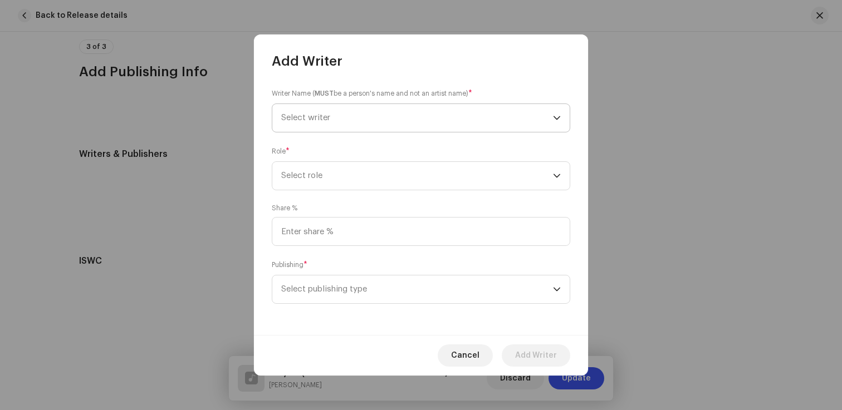
click at [384, 120] on span "Select writer" at bounding box center [417, 118] width 272 height 28
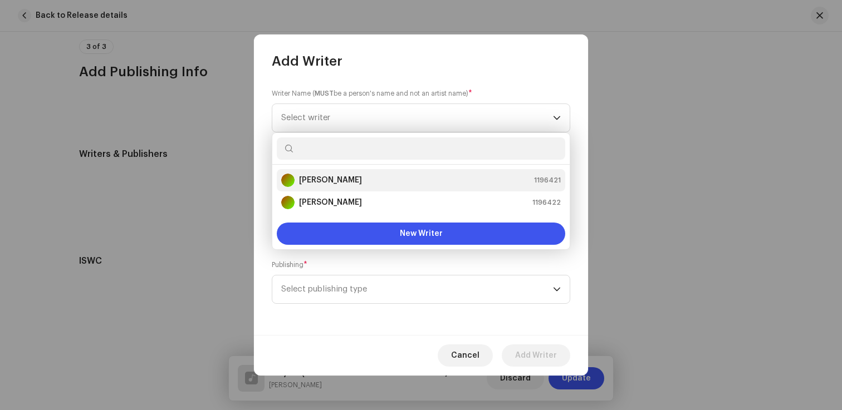
click at [330, 186] on div "[PERSON_NAME]" at bounding box center [321, 180] width 81 height 13
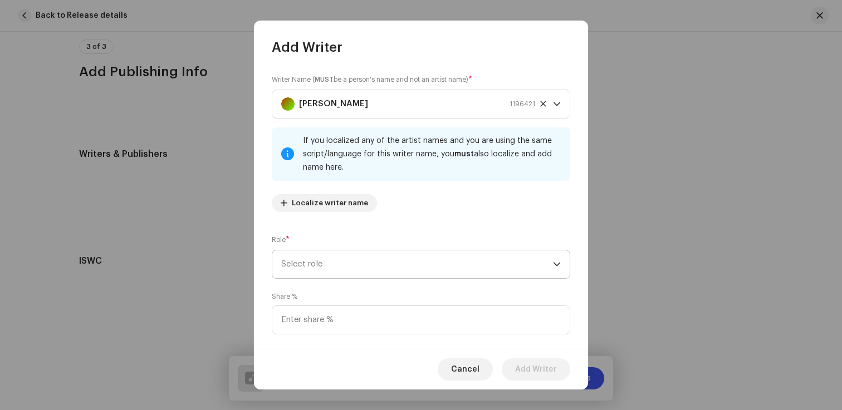
click at [321, 265] on span "Select role" at bounding box center [417, 264] width 272 height 28
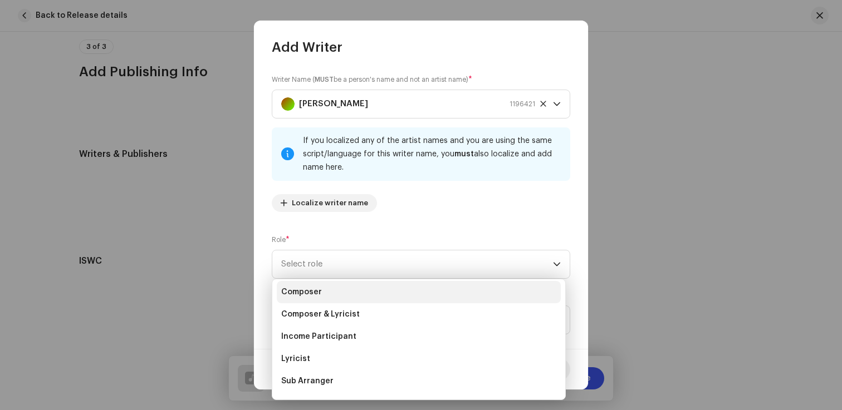
scroll to position [63, 0]
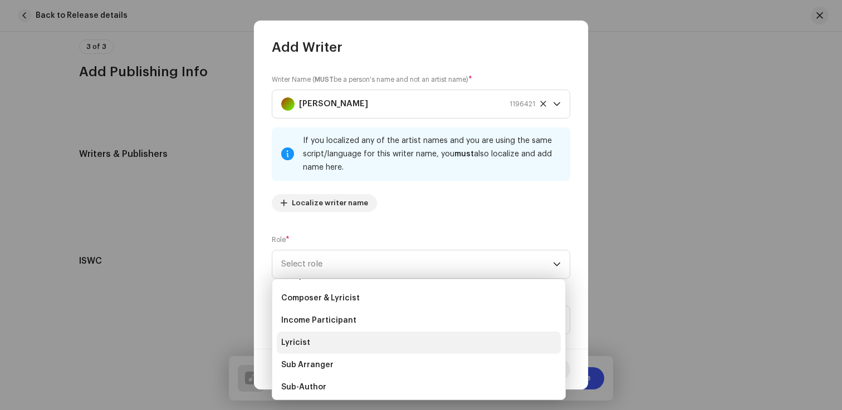
click at [306, 341] on span "Lyricist" at bounding box center [295, 342] width 29 height 11
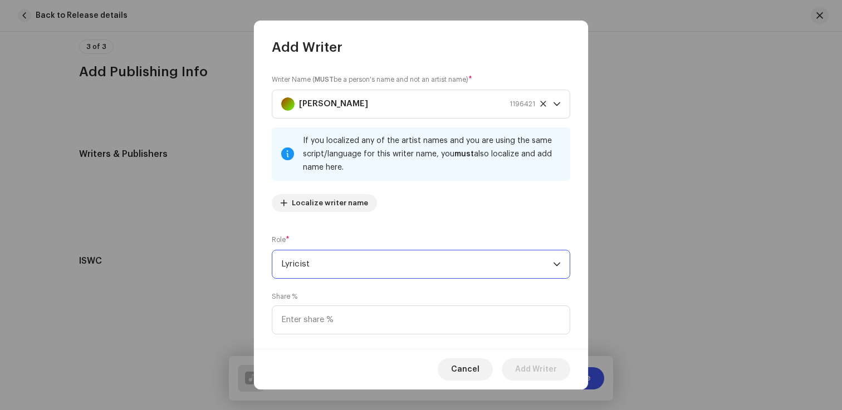
scroll to position [75, 0]
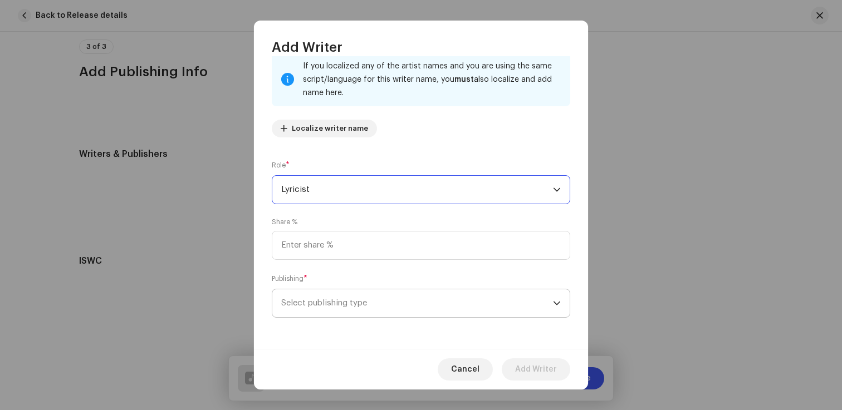
click at [420, 299] on span "Select publishing type" at bounding box center [417, 303] width 272 height 28
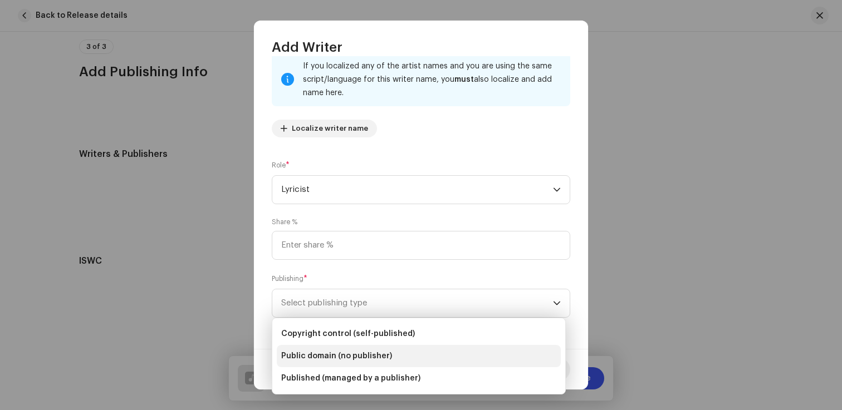
click at [350, 351] on span "Public domain (no publisher)" at bounding box center [336, 356] width 111 height 11
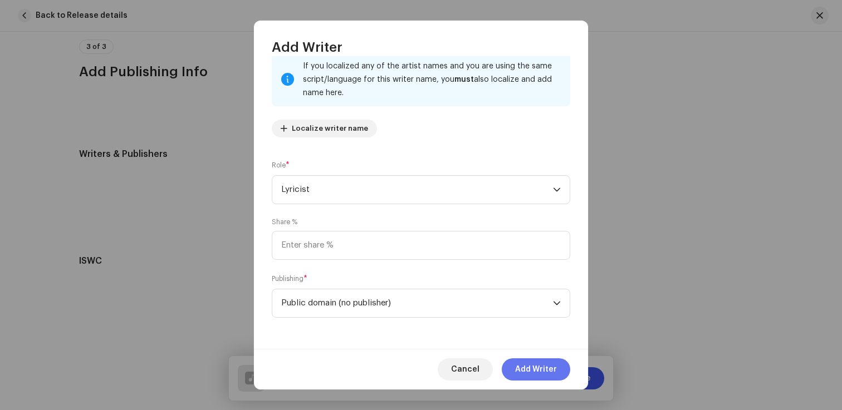
click at [536, 370] on span "Add Writer" at bounding box center [536, 369] width 42 height 22
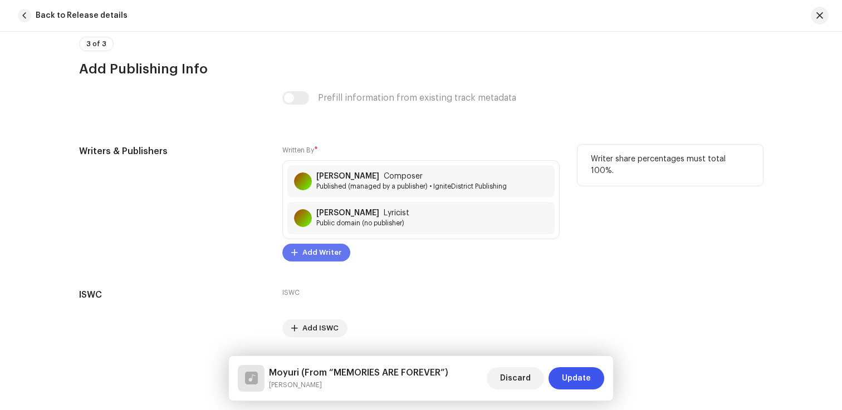
click at [313, 256] on span "Add Writer" at bounding box center [321, 253] width 39 height 22
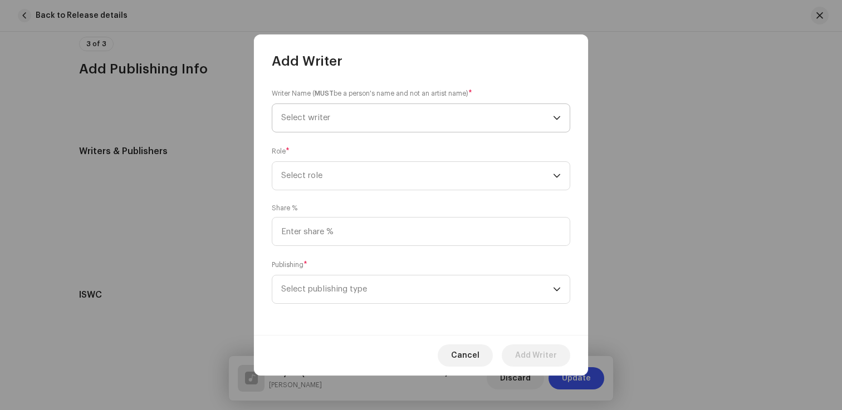
click at [378, 117] on span "Select writer" at bounding box center [417, 118] width 272 height 28
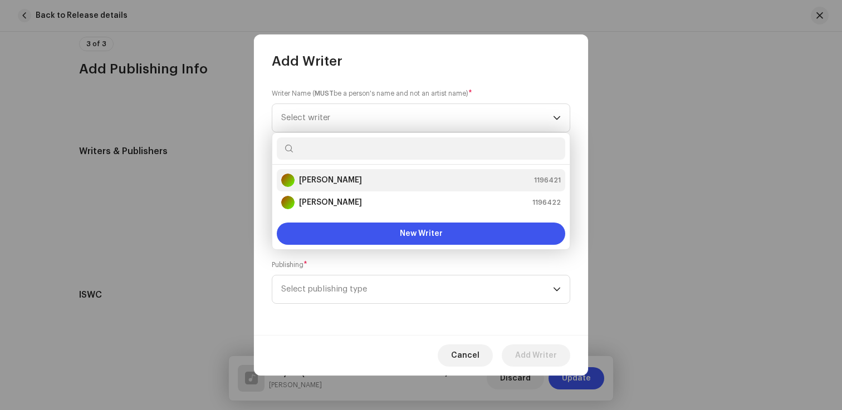
click at [323, 185] on strong "[PERSON_NAME]" at bounding box center [330, 180] width 63 height 11
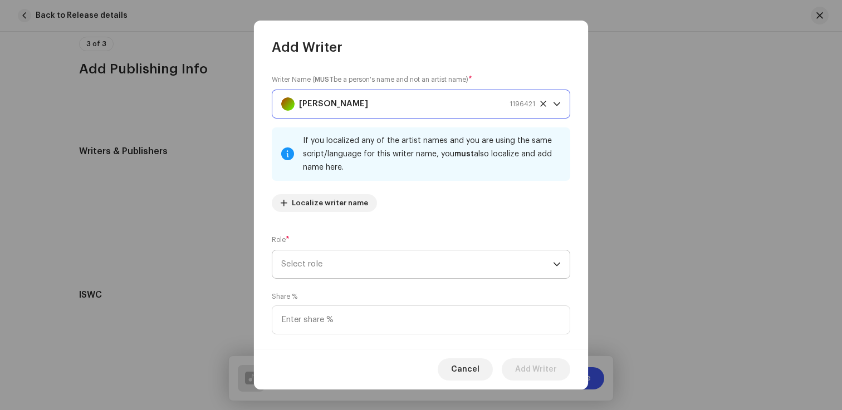
click at [320, 261] on span "Select role" at bounding box center [417, 264] width 272 height 28
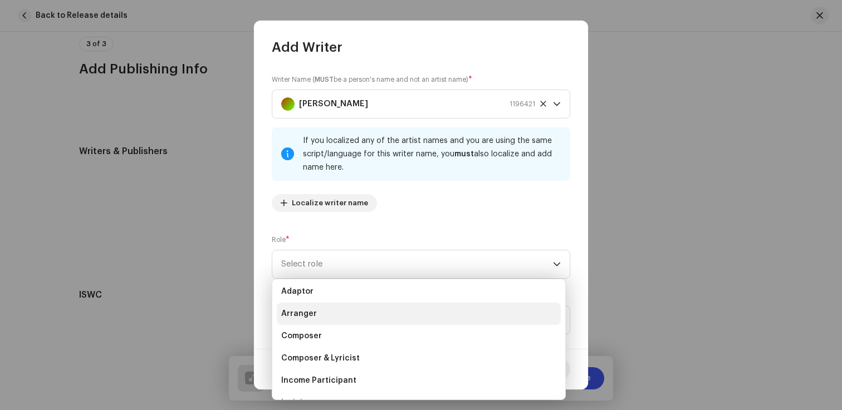
scroll to position [0, 0]
click at [319, 320] on li "Arranger" at bounding box center [419, 317] width 284 height 22
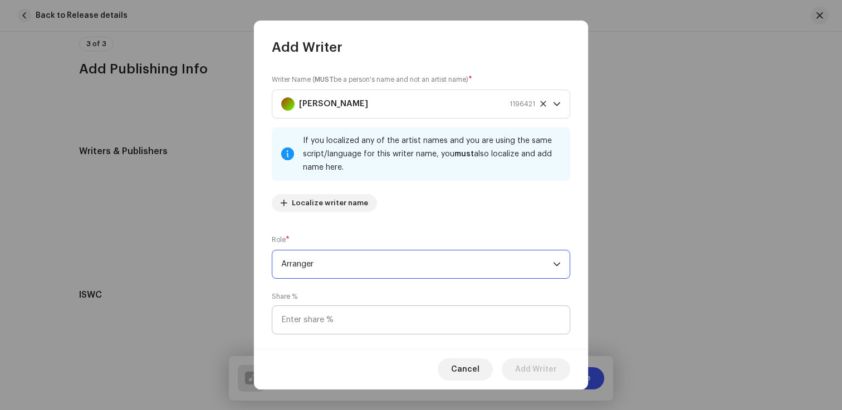
scroll to position [75, 0]
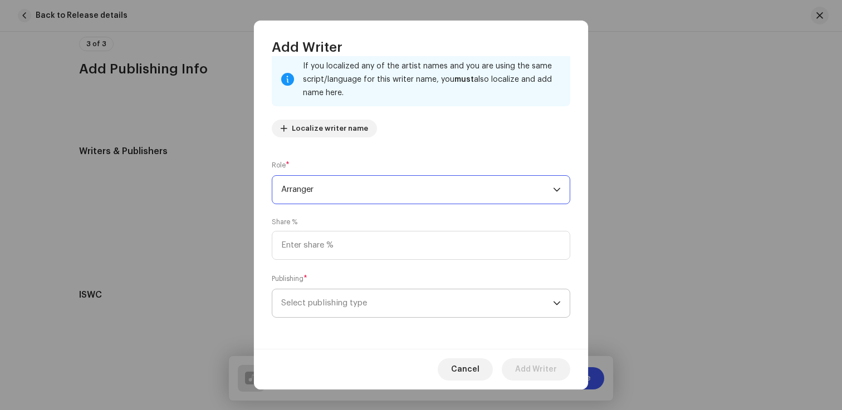
click at [335, 308] on span "Select publishing type" at bounding box center [417, 303] width 272 height 28
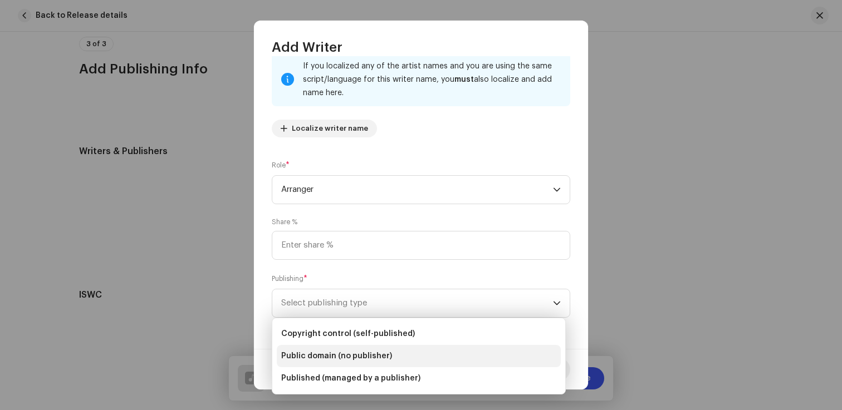
click at [317, 358] on span "Public domain (no publisher)" at bounding box center [336, 356] width 111 height 11
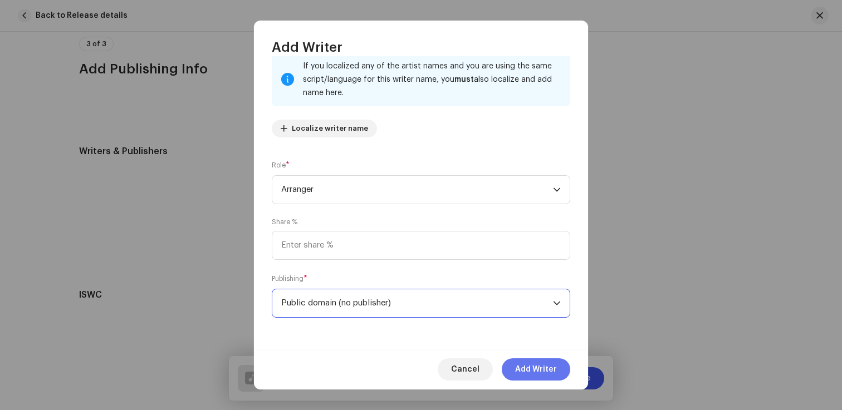
click at [527, 366] on span "Add Writer" at bounding box center [536, 369] width 42 height 22
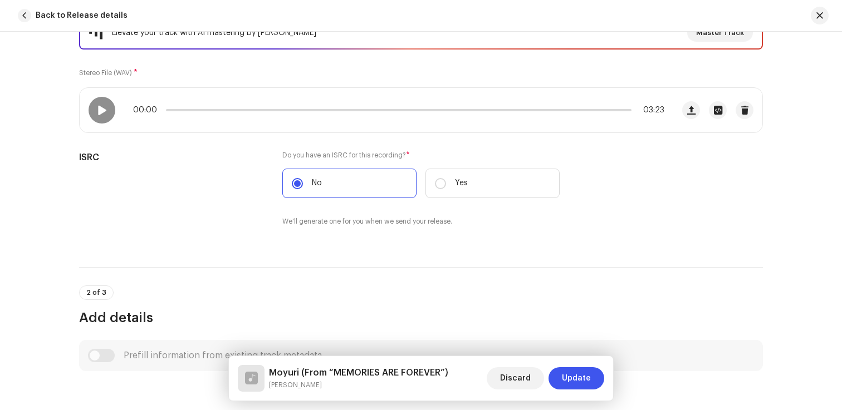
scroll to position [0, 0]
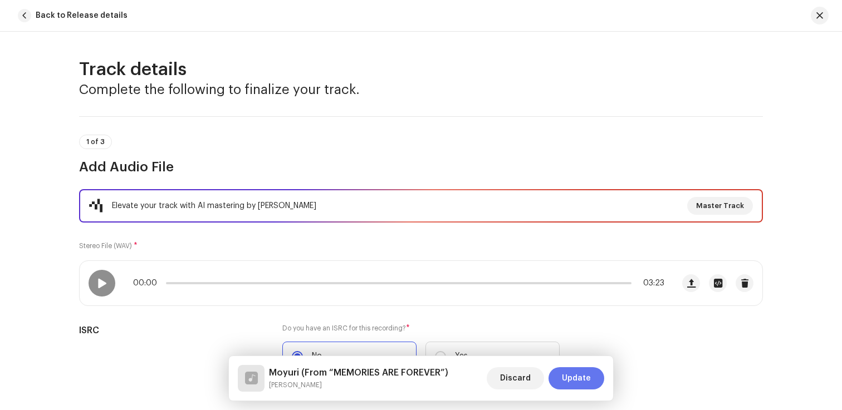
click at [572, 376] on span "Update" at bounding box center [576, 378] width 29 height 22
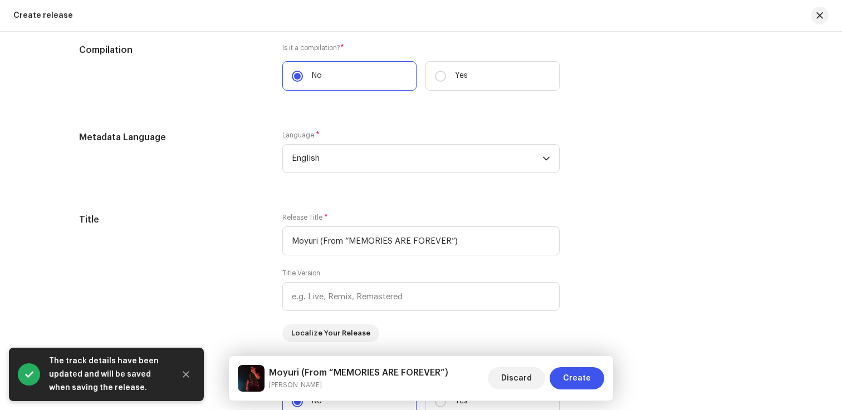
scroll to position [875, 0]
click at [569, 371] on span "Create" at bounding box center [577, 378] width 28 height 22
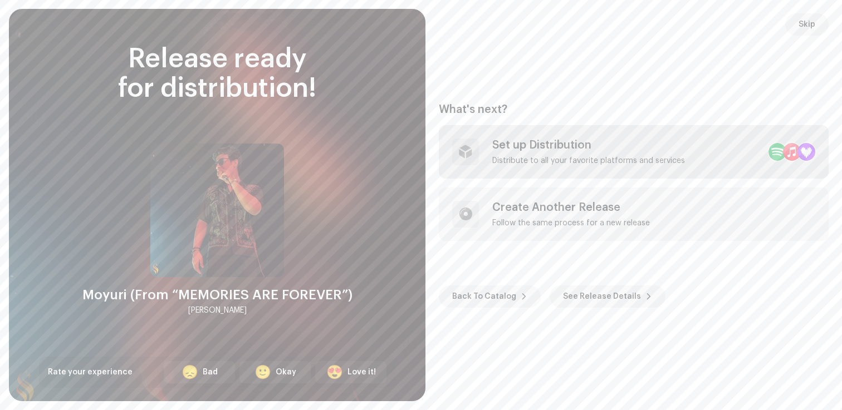
click at [547, 161] on div "Distribute to all your favorite platforms and services" at bounding box center [588, 160] width 193 height 9
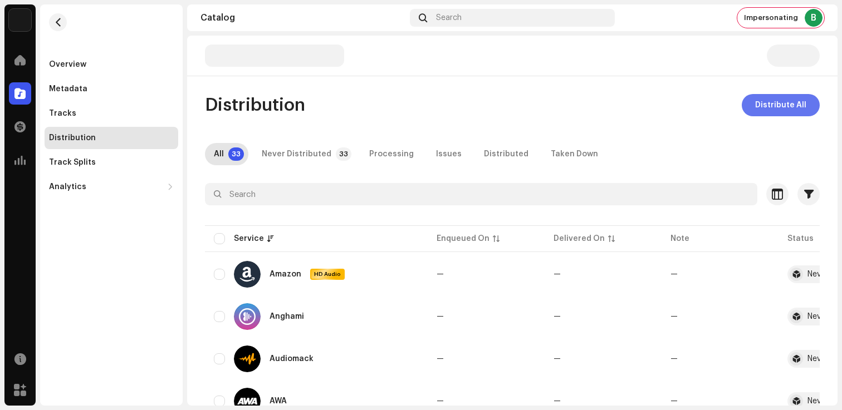
click at [768, 104] on span "Distribute All" at bounding box center [780, 105] width 51 height 22
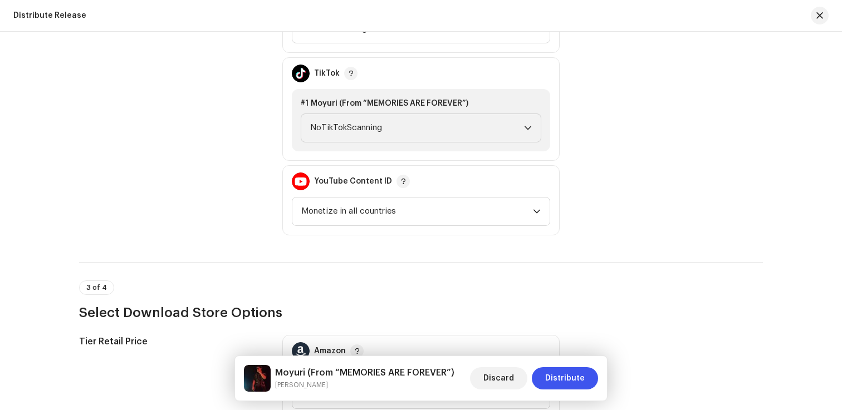
scroll to position [1434, 0]
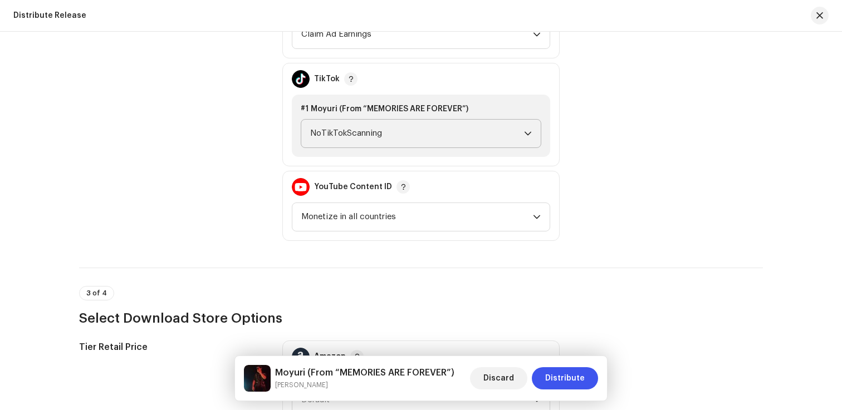
click at [388, 128] on span "NoTikTokScanning" at bounding box center [417, 134] width 214 height 28
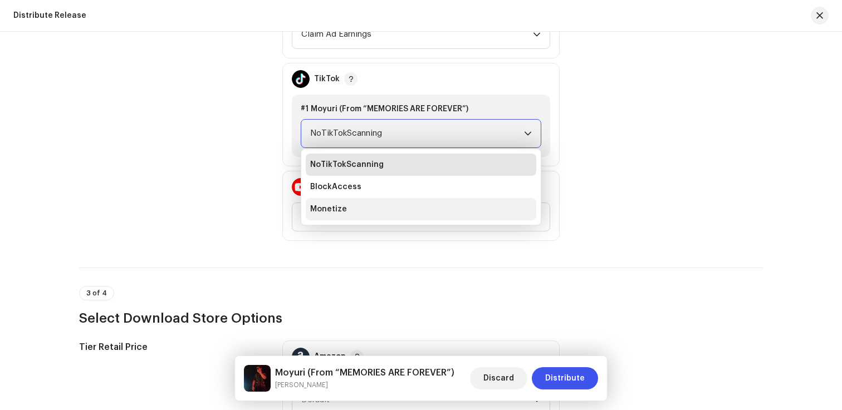
click at [356, 206] on li "Monetize" at bounding box center [421, 209] width 230 height 22
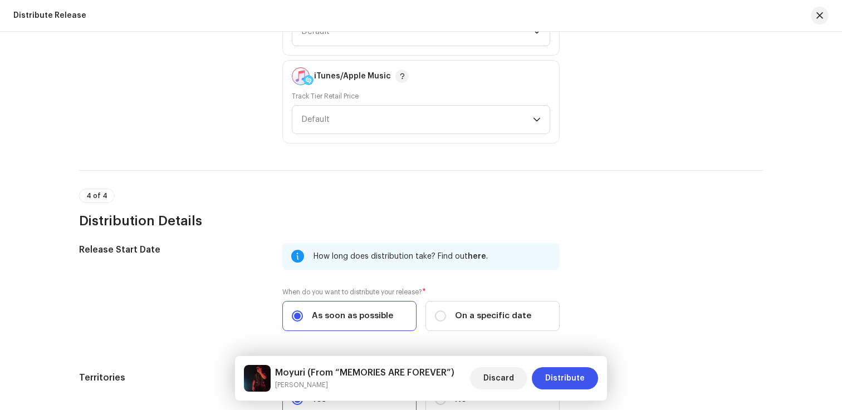
scroll to position [1928, 0]
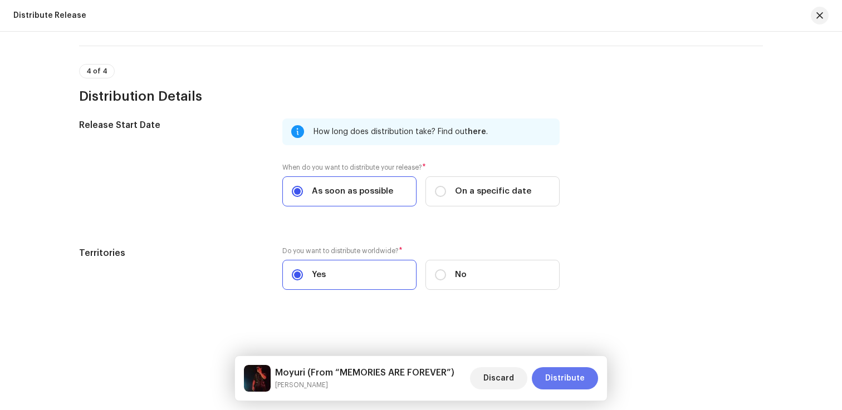
click at [563, 377] on span "Distribute" at bounding box center [565, 378] width 40 height 22
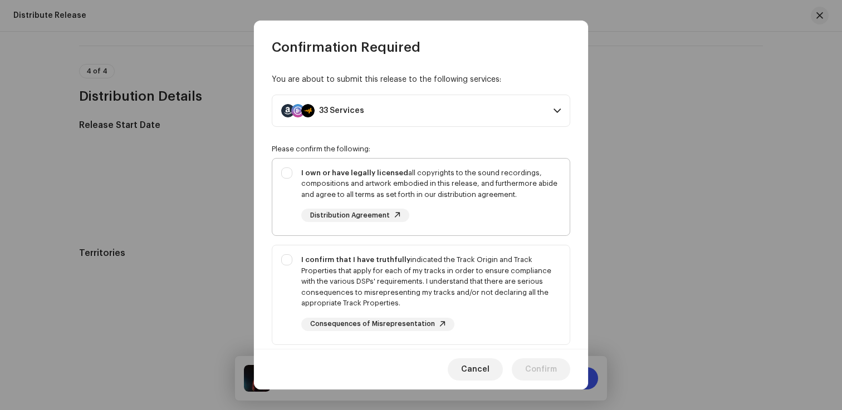
click at [518, 219] on div "I own or have legally licensed all copyrights to the sound recordings, composit…" at bounding box center [430, 195] width 259 height 55
checkbox input "true"
click at [511, 252] on div "I confirm that I have truthfully indicated the Track Origin and Track Propertie…" at bounding box center [420, 292] width 297 height 95
checkbox input "true"
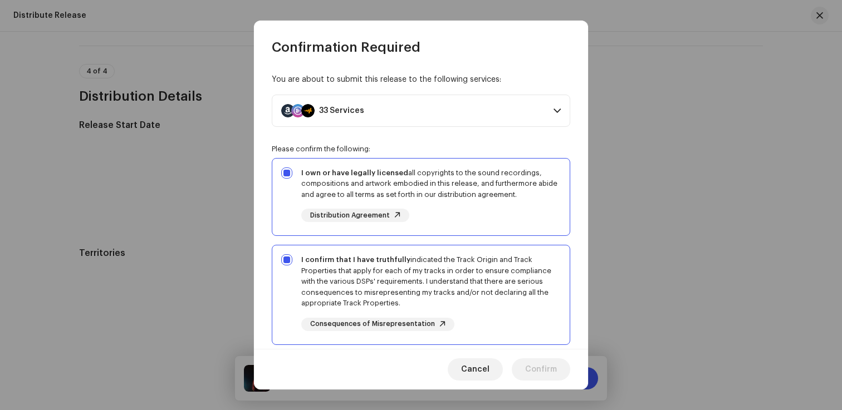
scroll to position [187, 0]
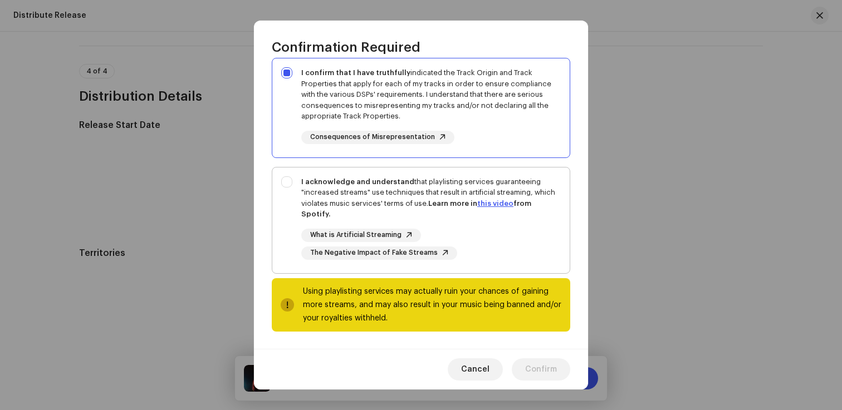
click at [511, 252] on div "What is Artificial Streaming The Negative Impact of Fake Streams" at bounding box center [430, 244] width 259 height 31
checkbox input "true"
click at [523, 366] on button "Confirm" at bounding box center [541, 369] width 58 height 22
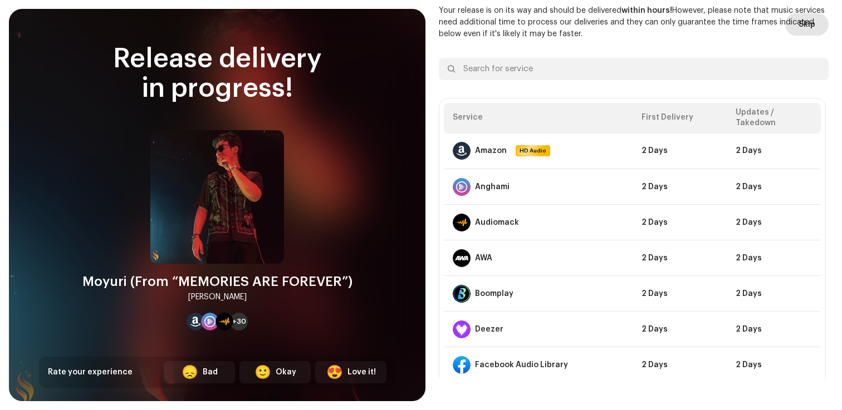
click at [803, 31] on span "Skip" at bounding box center [806, 24] width 17 height 22
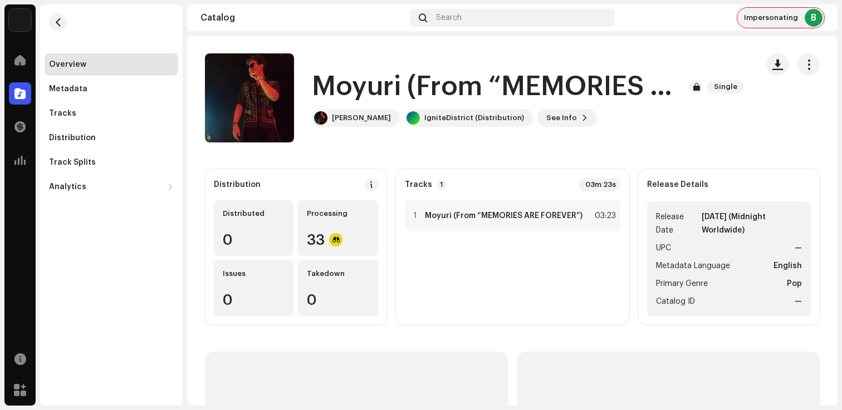
click at [758, 19] on span "Impersonating" at bounding box center [771, 17] width 54 height 9
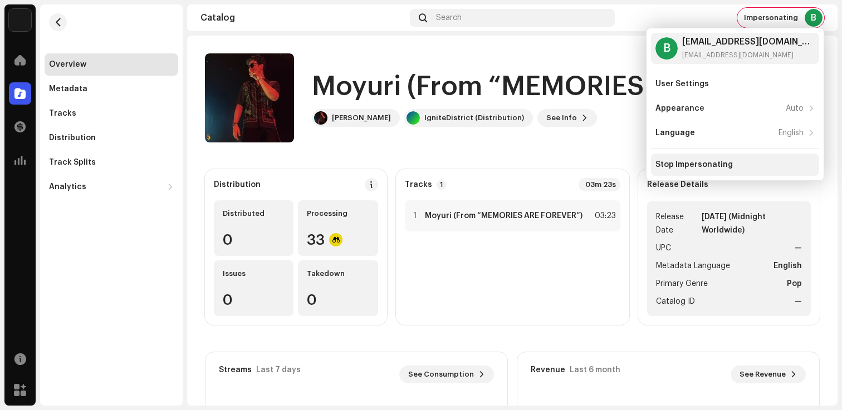
click at [681, 164] on div "Stop Impersonating" at bounding box center [693, 164] width 77 height 9
